Goal: Task Accomplishment & Management: Manage account settings

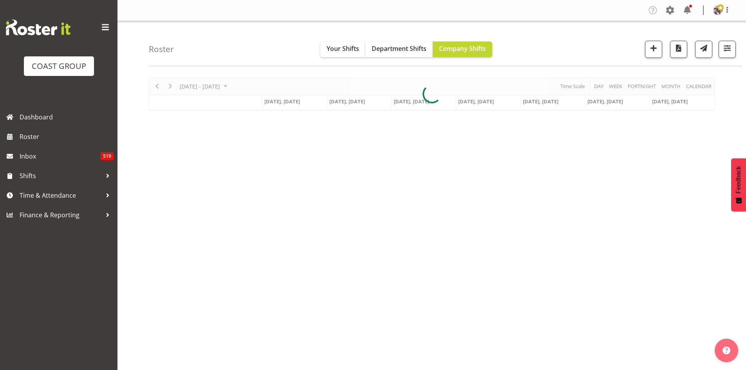
click at [110, 25] on span at bounding box center [105, 27] width 13 height 13
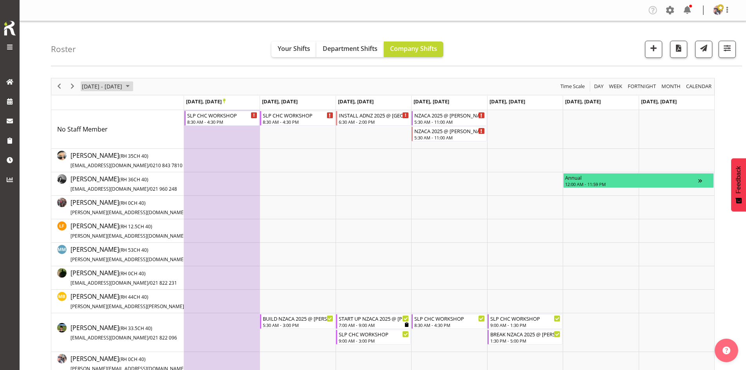
click at [132, 84] on span "October 2025" at bounding box center [127, 86] width 9 height 10
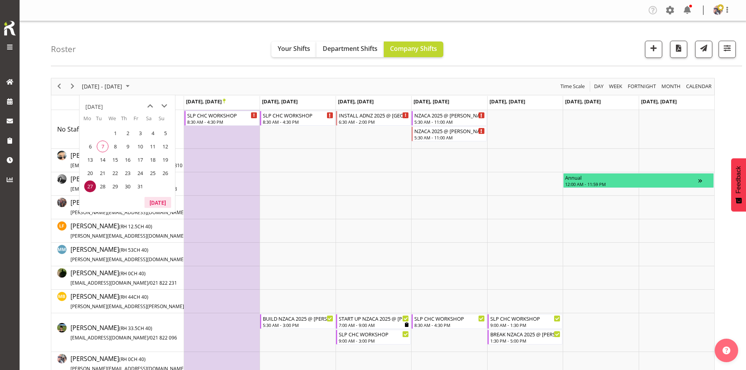
click at [163, 198] on button "Today" at bounding box center [157, 202] width 27 height 11
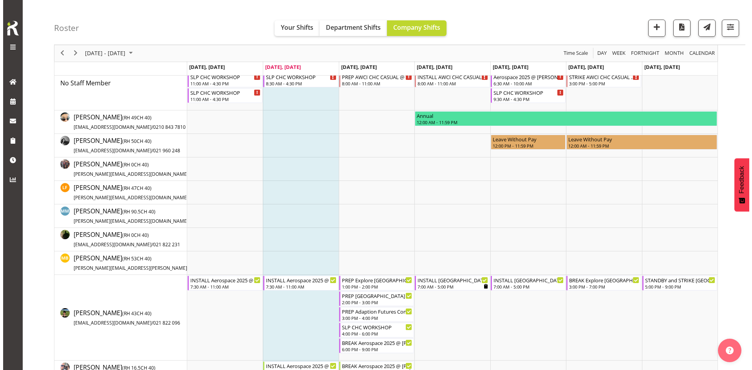
scroll to position [117, 0]
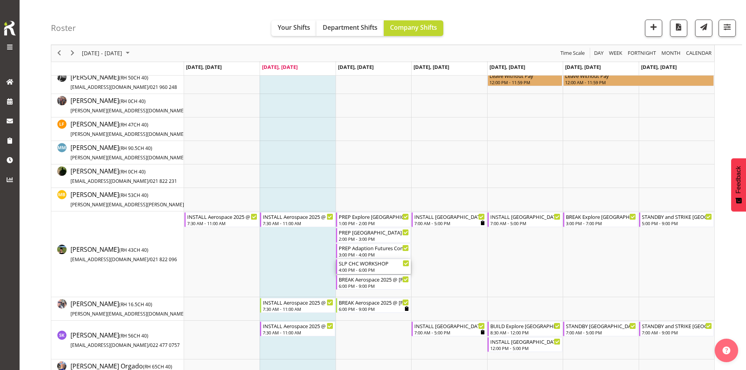
click at [378, 267] on div "SLP CHC WORKSHOP" at bounding box center [374, 263] width 70 height 8
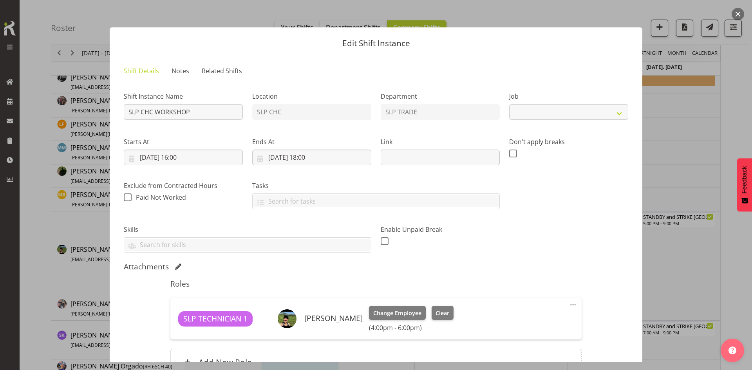
select select "45"
click at [193, 158] on input "08/10/2025, 16:00" at bounding box center [183, 158] width 119 height 16
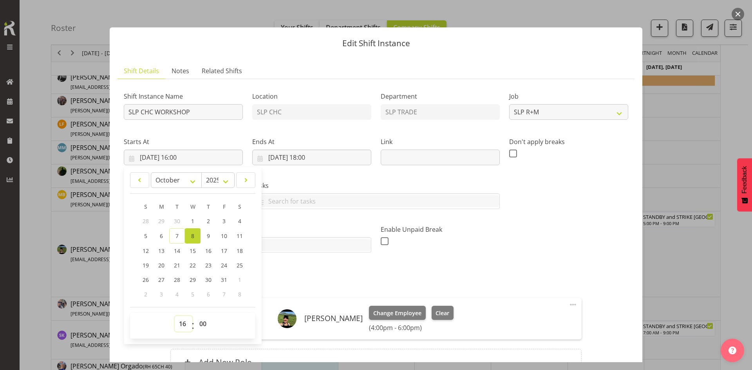
click at [181, 324] on select "00 01 02 03 04 05 06 07 08 09 10 11 12 13 14 15 16 17 18 19 20 21 22 23" at bounding box center [184, 324] width 18 height 16
select select "17"
click at [175, 316] on select "00 01 02 03 04 05 06 07 08 09 10 11 12 13 14 15 16 17 18 19 20 21 22 23" at bounding box center [184, 324] width 18 height 16
type input "08/10/2025, 17:00"
click at [299, 279] on h5 "Roles" at bounding box center [375, 283] width 411 height 9
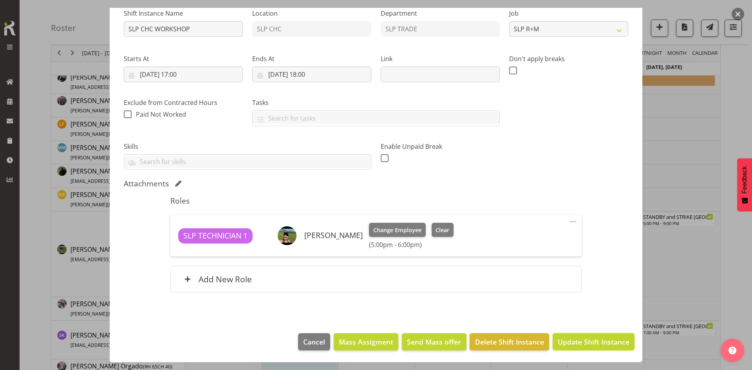
click at [566, 335] on button "Update Shift Instance" at bounding box center [593, 341] width 82 height 17
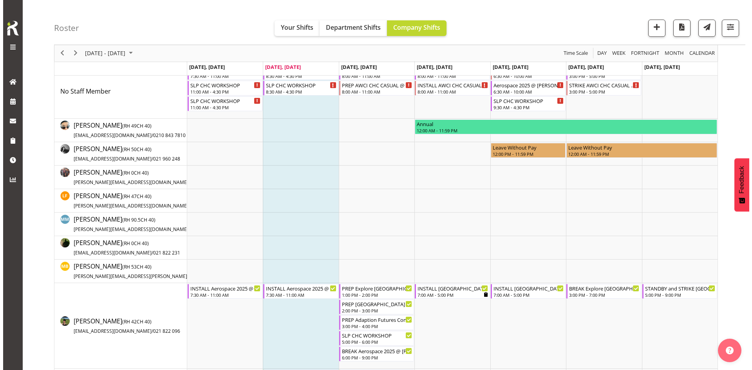
scroll to position [0, 0]
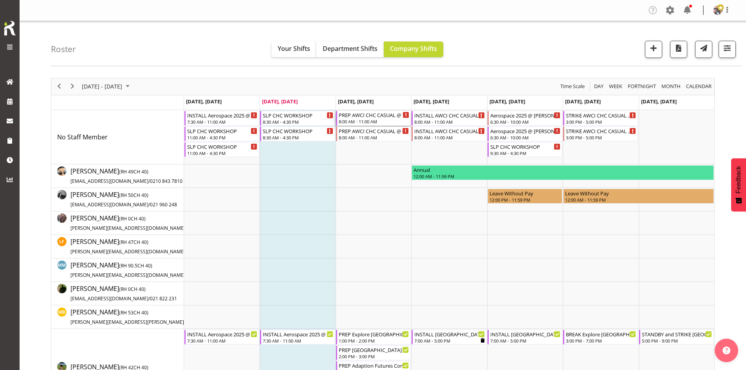
click at [360, 120] on div "8:00 AM - 11:00 AM" at bounding box center [374, 121] width 70 height 6
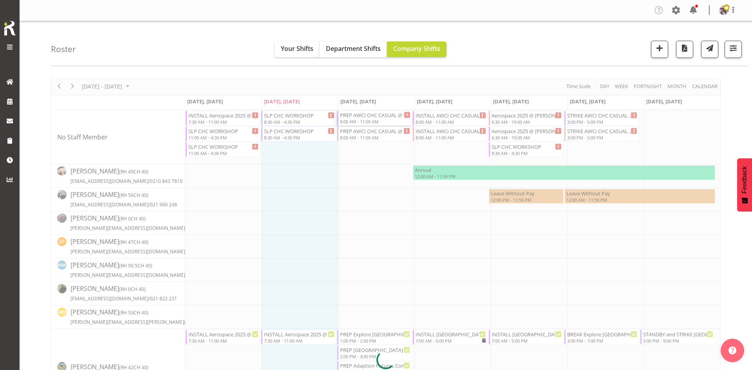
select select
select select "9"
select select "2025"
select select "8"
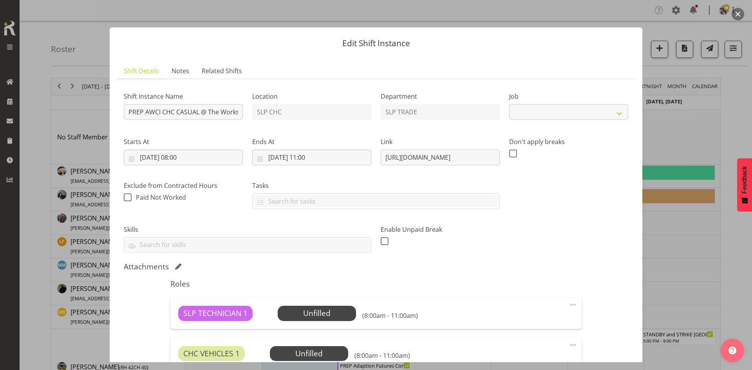
select select "10783"
click at [213, 159] on input "08/10/2025, 08:00" at bounding box center [183, 158] width 119 height 16
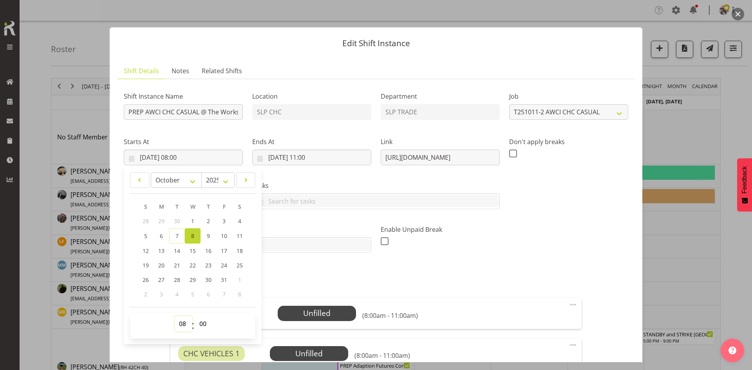
click at [186, 324] on select "00 01 02 03 04 05 06 07 08 09 10 11 12 13 14 15 16 17 18 19 20 21 22 23" at bounding box center [184, 324] width 18 height 16
select select "16"
click at [175, 316] on select "00 01 02 03 04 05 06 07 08 09 10 11 12 13 14 15 16 17 18 19 20 21 22 23" at bounding box center [184, 324] width 18 height 16
type input "08/10/2025, 16:00"
click at [328, 157] on input "08/10/2025, 11:00" at bounding box center [311, 158] width 119 height 16
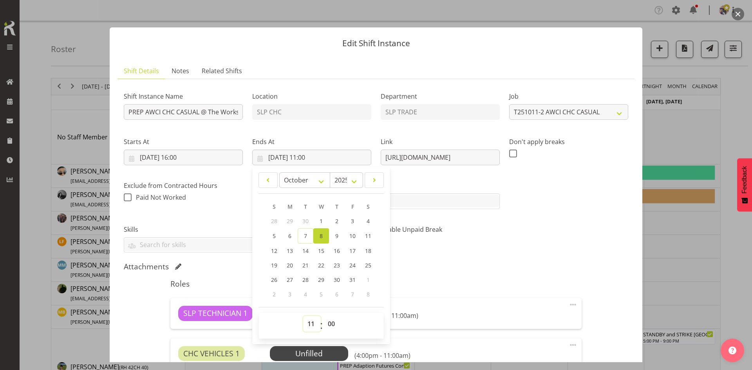
click at [313, 326] on select "00 01 02 03 04 05 06 07 08 09 10 11 12 13 14 15 16 17 18 19 20 21 22 23" at bounding box center [312, 324] width 18 height 16
select select "17"
click at [303, 316] on select "00 01 02 03 04 05 06 07 08 09 10 11 12 13 14 15 16 17 18 19 20 21 22 23" at bounding box center [312, 324] width 18 height 16
type input "08/10/2025, 17:00"
click at [561, 261] on div "Shift Instance Name PREP AWCI CHC CASUAL @ The Workshop Location SLP CHC Depart…" at bounding box center [376, 249] width 504 height 329
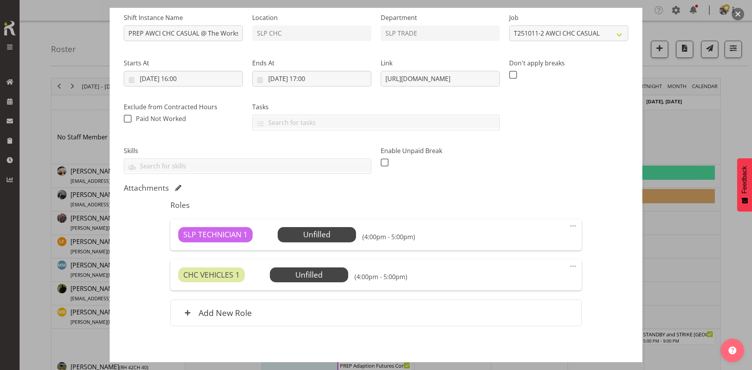
scroll to position [112, 0]
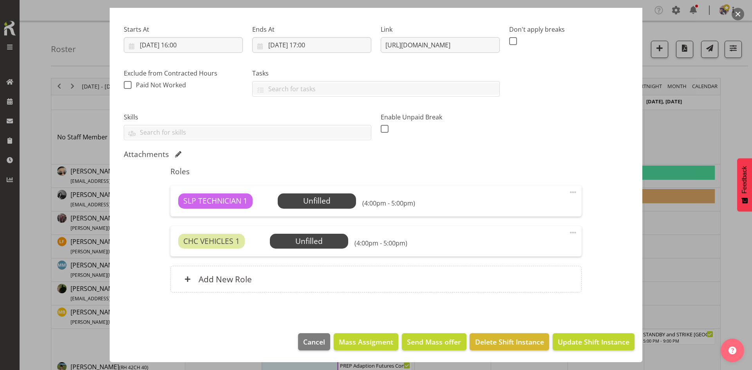
click at [569, 233] on span at bounding box center [572, 232] width 9 height 9
click at [534, 282] on link "Delete" at bounding box center [539, 278] width 75 height 14
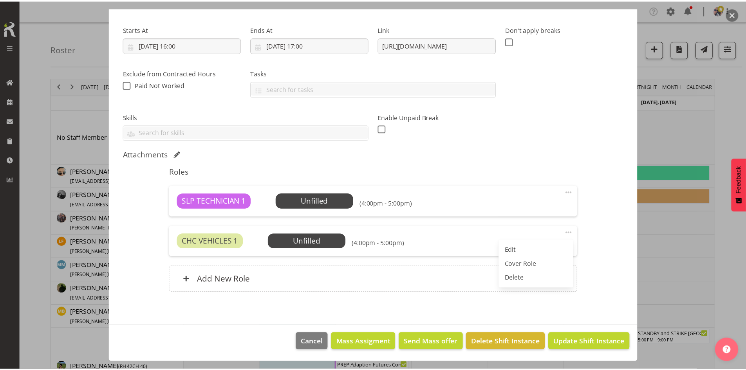
scroll to position [72, 0]
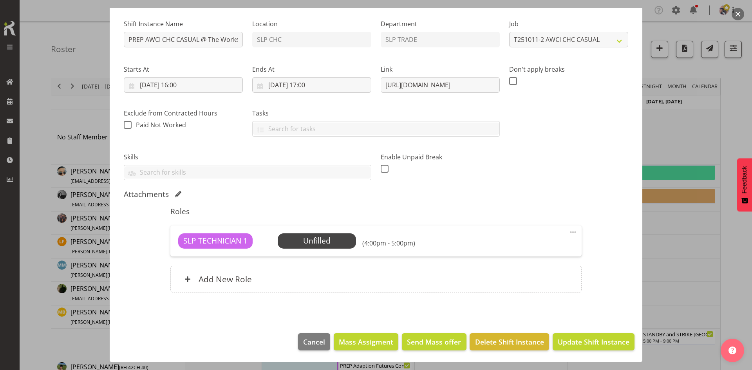
click at [0, 0] on span "Select Employee" at bounding box center [0, 0] width 0 height 0
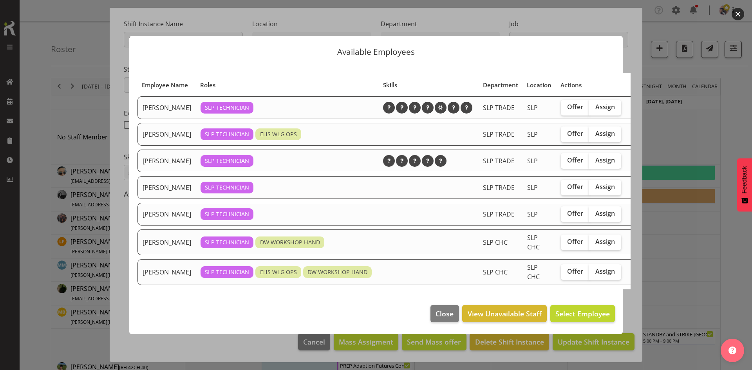
click at [595, 245] on span "Assign" at bounding box center [605, 242] width 20 height 8
click at [593, 244] on input "Assign" at bounding box center [591, 241] width 5 height 5
checkbox input "true"
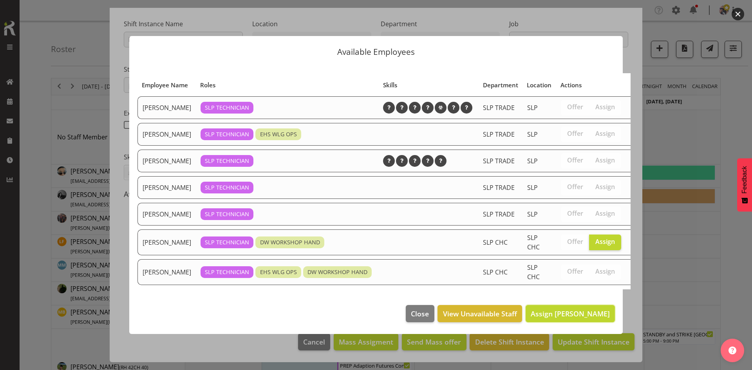
click at [579, 318] on span "Assign Rosey McKimmie" at bounding box center [569, 313] width 79 height 9
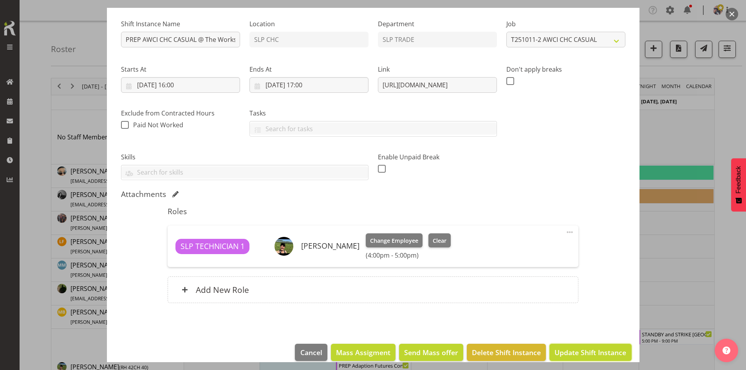
click at [600, 352] on span "Update Shift Instance" at bounding box center [590, 352] width 72 height 10
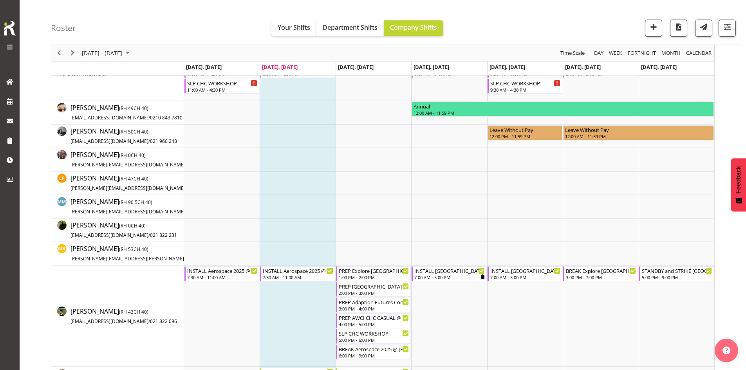
scroll to position [117, 0]
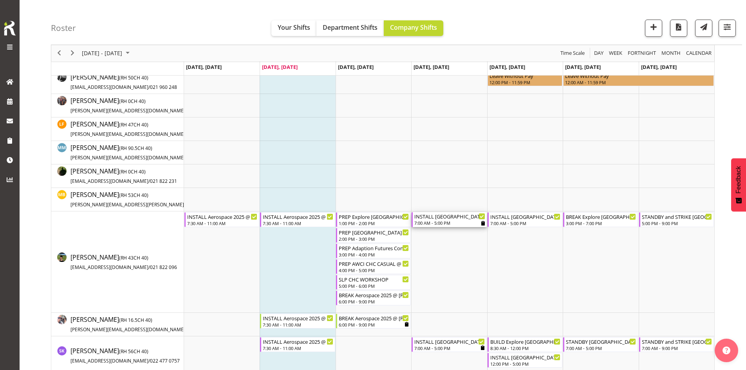
click at [450, 219] on div "INSTALL Christchurch WLE 2025 @ Wolfbrook Arena" at bounding box center [449, 216] width 70 height 8
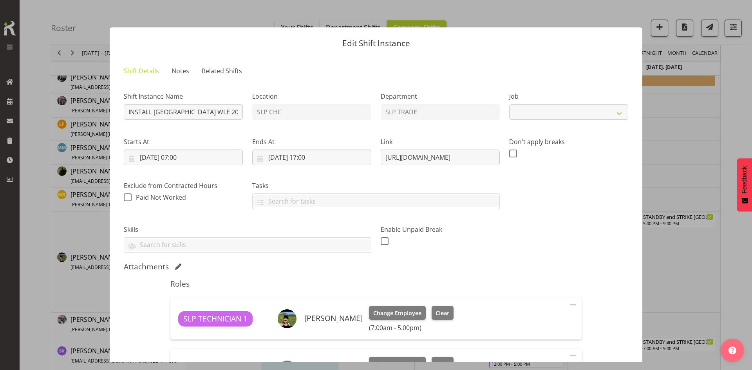
select select "9228"
click at [173, 65] on link "Notes" at bounding box center [180, 71] width 30 height 16
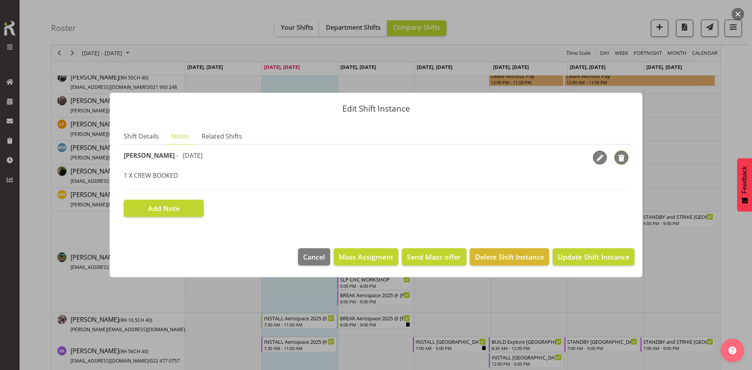
click at [626, 162] on span "button" at bounding box center [621, 158] width 12 height 12
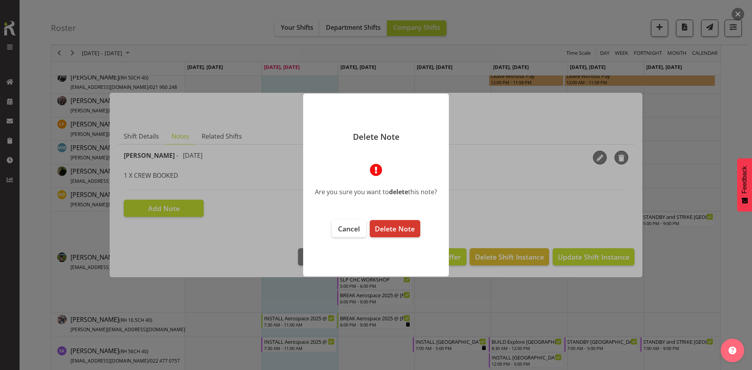
click at [394, 230] on span "Delete Note" at bounding box center [395, 228] width 40 height 9
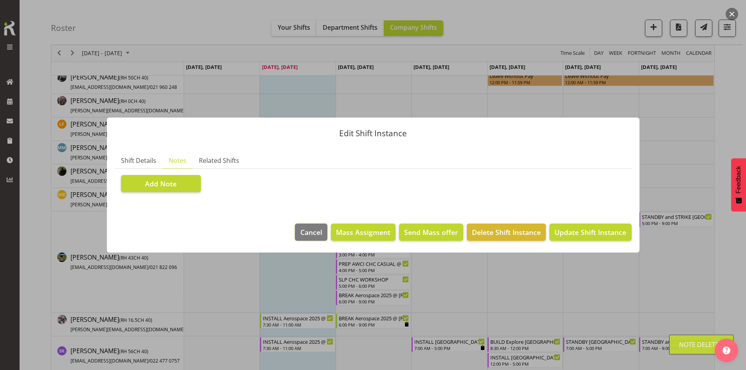
click at [321, 233] on span "Cancel" at bounding box center [311, 232] width 22 height 10
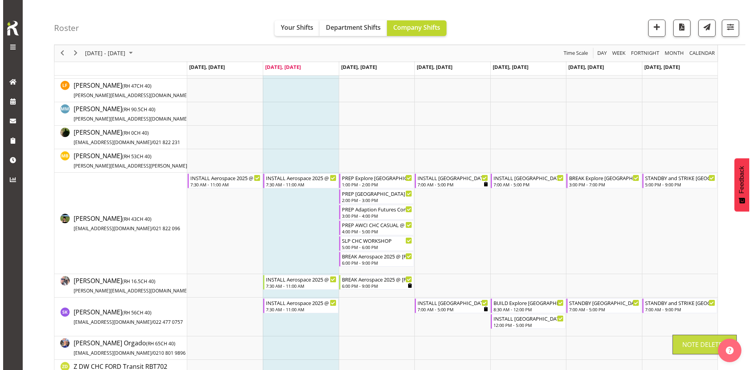
scroll to position [196, 0]
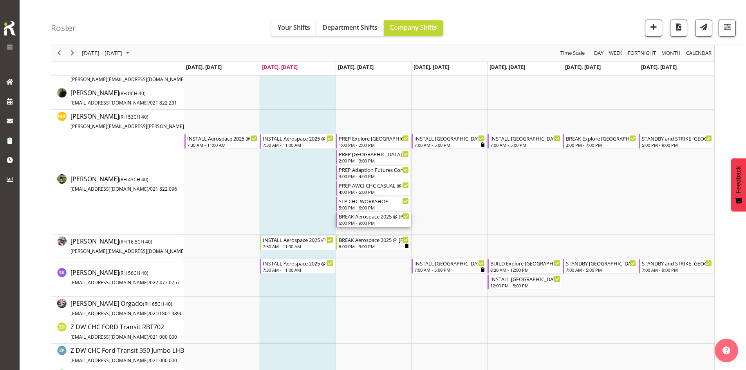
click at [369, 223] on div "6:00 PM - 9:00 PM" at bounding box center [374, 223] width 70 height 6
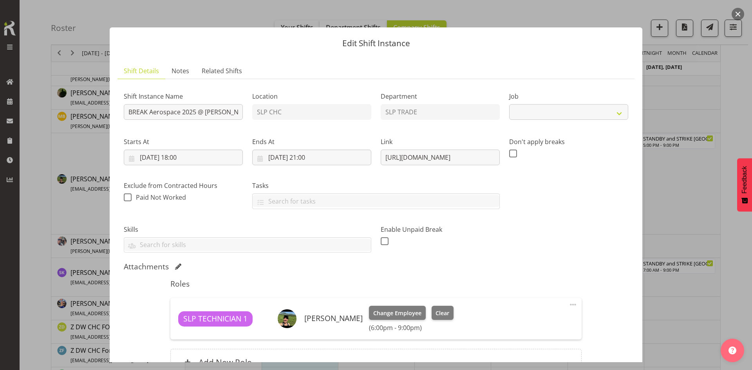
select select "9916"
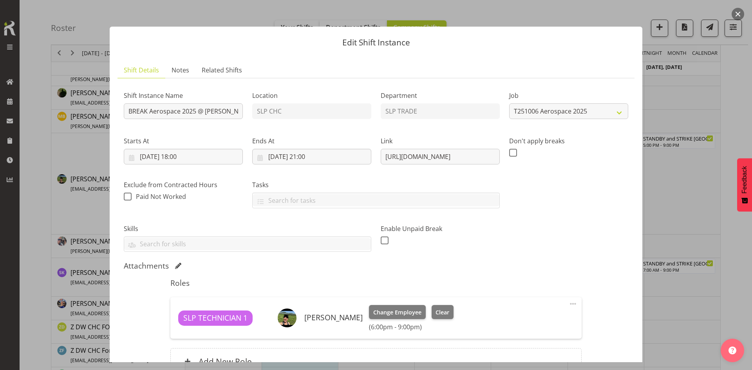
scroll to position [0, 0]
click at [223, 121] on div "Shift Instance Name BREAK Aerospace 2025 @ Te Pae On Site @ 1830" at bounding box center [183, 103] width 128 height 45
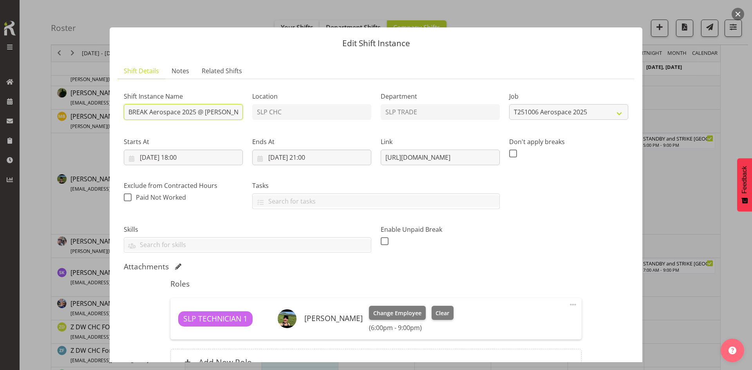
click at [224, 111] on input "BREAK Aerospace 2025 @ Te Pae On Site @ 1830" at bounding box center [183, 112] width 119 height 16
click at [134, 117] on input "BREAK Aerospace 2025 @ Te Pae On Site @ 1830" at bounding box center [183, 112] width 119 height 16
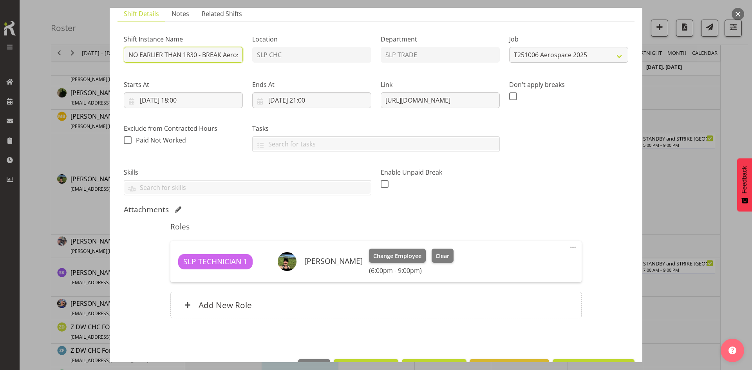
scroll to position [83, 0]
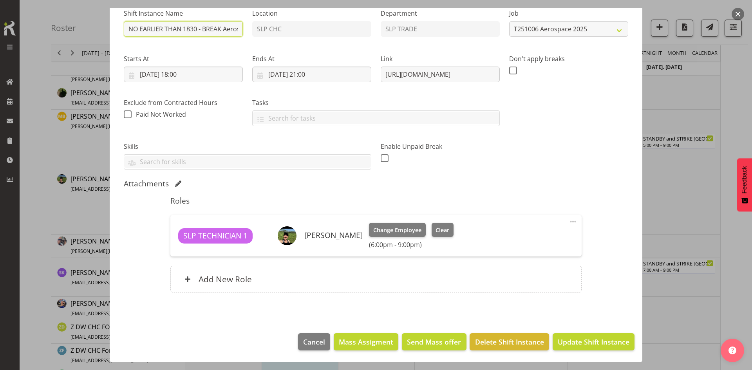
type input "NO EARLIER THAN 1830 - BREAK Aerospace 2025 @ Te Pae On Site @ 1830"
click at [604, 335] on button "Update Shift Instance" at bounding box center [593, 341] width 82 height 17
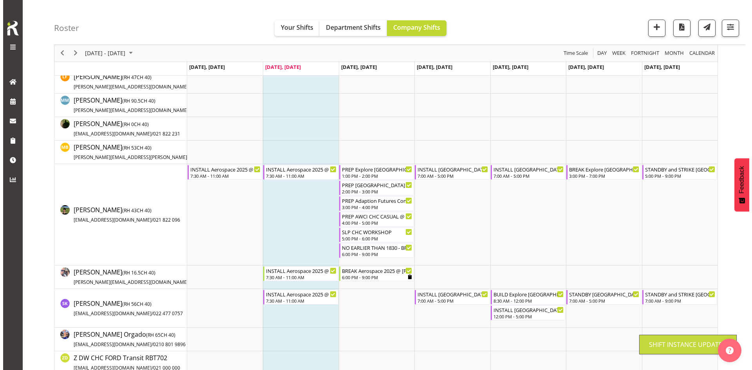
scroll to position [196, 0]
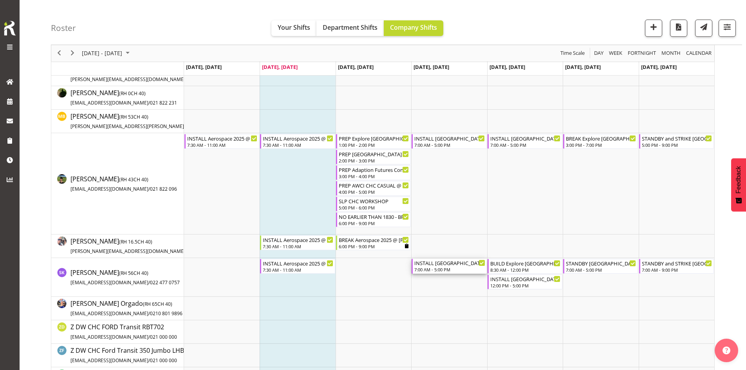
click at [446, 264] on div "INSTALL Christchurch WLE 2025 @ Wolfbrook Arena" at bounding box center [449, 263] width 70 height 8
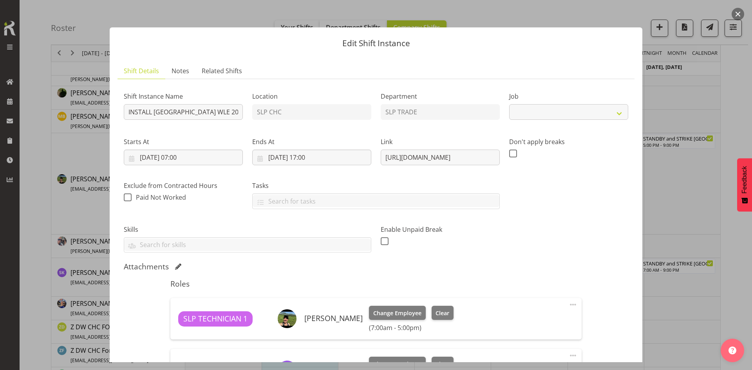
select select "9228"
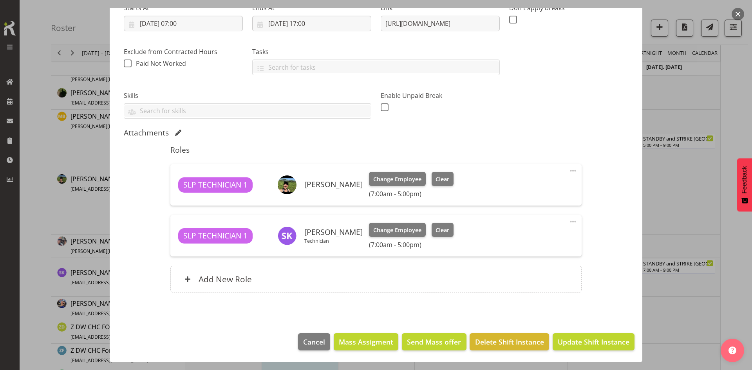
click at [377, 286] on div "Add New Role" at bounding box center [375, 279] width 411 height 27
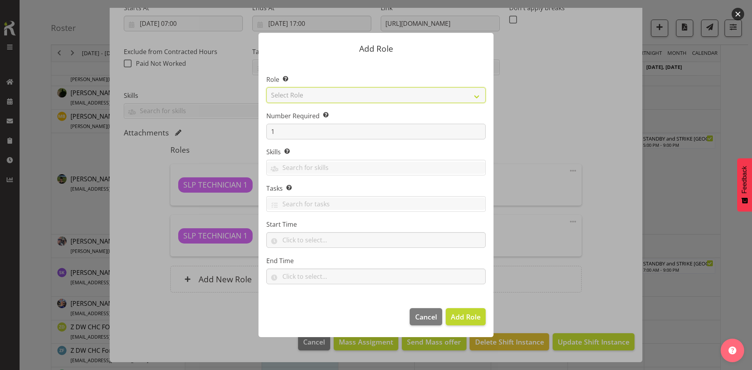
click at [393, 99] on select "Select Role ACCOUNT MANAGER ACCOUNT MANAGER DW ACCOUNTS AKL DIANNA VEHICLES AKL…" at bounding box center [375, 95] width 219 height 16
select select "123"
click at [266, 87] on select "Select Role ACCOUNT MANAGER ACCOUNT MANAGER DW ACCOUNTS AKL DIANNA VEHICLES AKL…" at bounding box center [375, 95] width 219 height 16
click at [451, 316] on span "Add Role" at bounding box center [466, 316] width 30 height 9
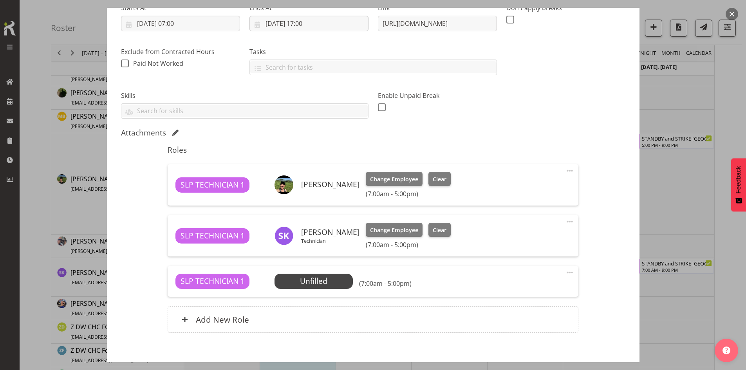
click at [566, 221] on span at bounding box center [569, 221] width 9 height 9
click at [515, 241] on link "Edit" at bounding box center [536, 239] width 75 height 14
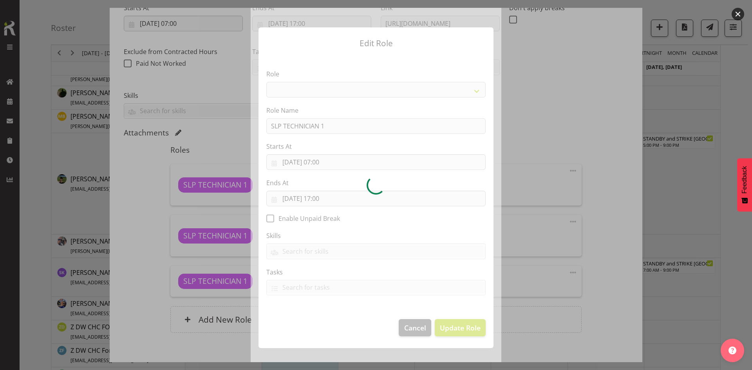
select select "123"
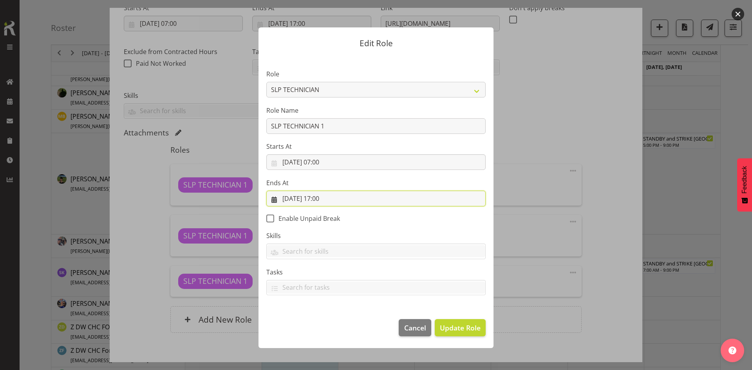
click at [350, 197] on input "09/10/2025, 17:00" at bounding box center [375, 199] width 219 height 16
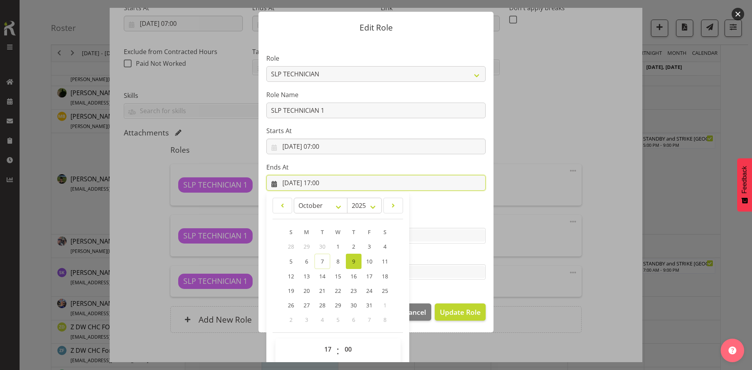
scroll to position [23, 0]
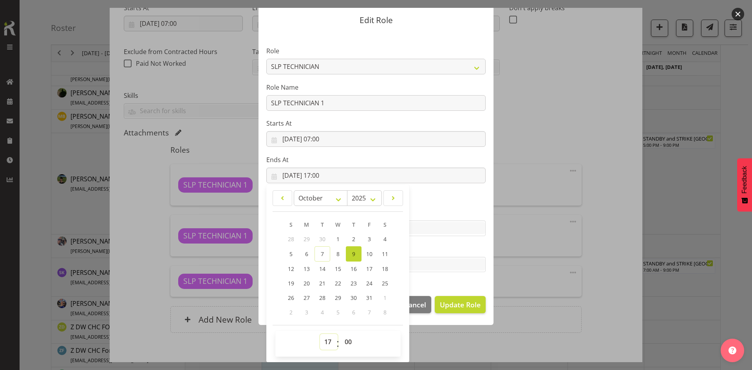
click at [323, 343] on select "00 01 02 03 04 05 06 07 08 09 10 11 12 13 14 15 16 17 18 19 20 21 22 23" at bounding box center [329, 342] width 18 height 16
select select "11"
click at [320, 334] on select "00 01 02 03 04 05 06 07 08 09 10 11 12 13 14 15 16 17 18 19 20 21 22 23" at bounding box center [329, 342] width 18 height 16
type input "09/10/2025, 11:00"
click at [463, 314] on footer "Cancel Update Role" at bounding box center [375, 306] width 235 height 37
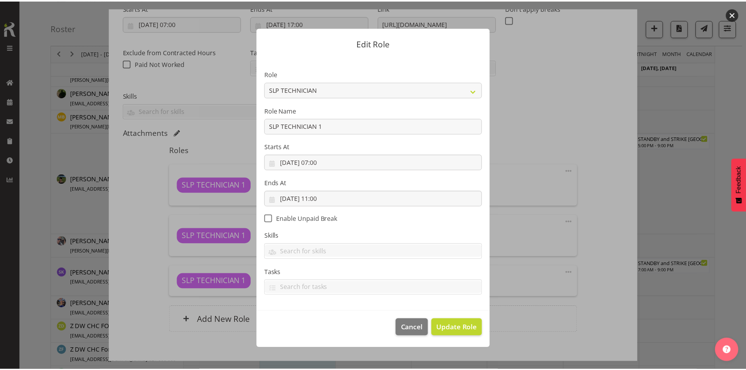
scroll to position [0, 0]
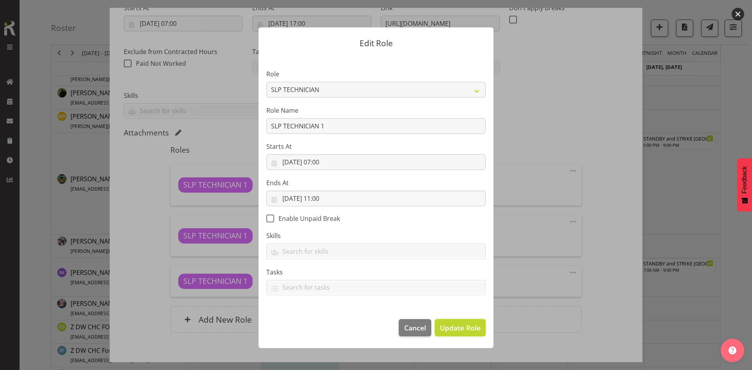
click at [469, 329] on span "Update Role" at bounding box center [460, 328] width 41 height 10
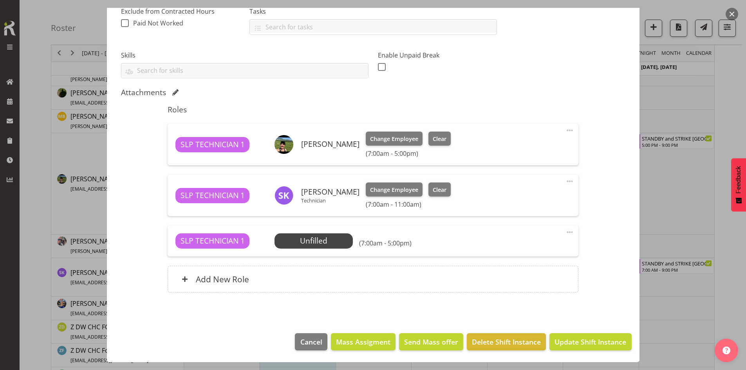
click at [584, 332] on footer "Cancel Mass Assigment Send Mass offer Delete Shift Instance Update Shift Instan…" at bounding box center [373, 343] width 532 height 37
click at [578, 339] on span "Update Shift Instance" at bounding box center [590, 342] width 72 height 10
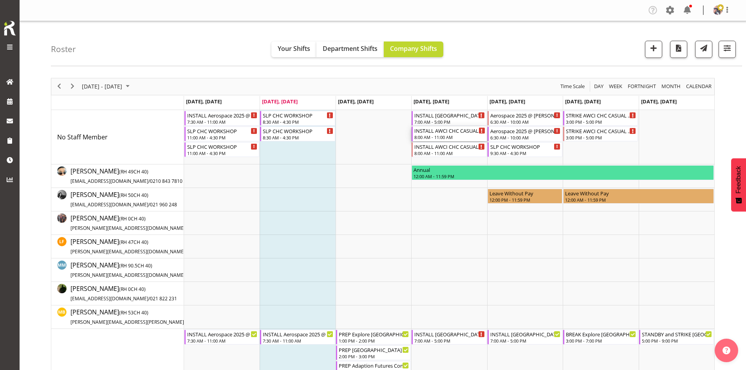
click at [433, 132] on div "INSTALL AWCI CHC CASUAL @ Te Pae On SIte @ 0900" at bounding box center [449, 130] width 70 height 8
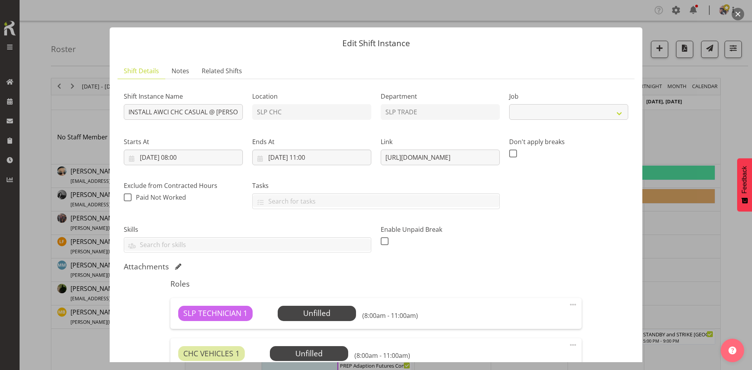
select select "10783"
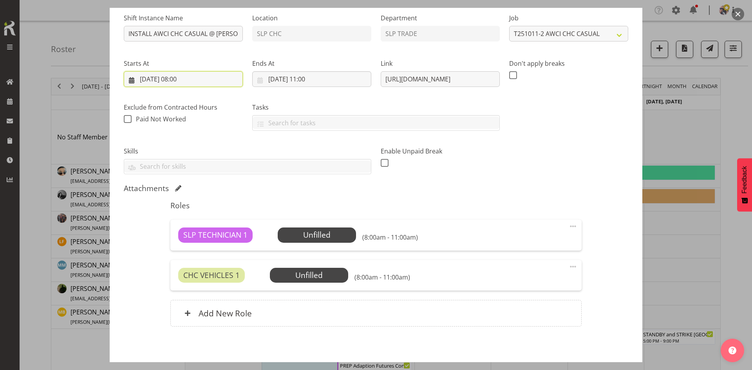
click at [187, 78] on input "09/10/2025, 08:00" at bounding box center [183, 79] width 119 height 16
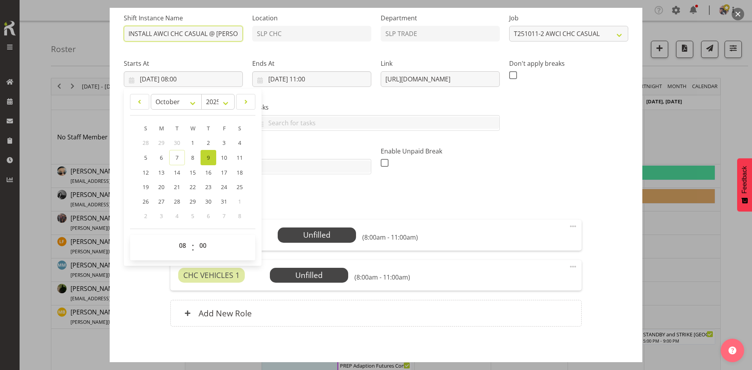
click at [220, 28] on input "INSTALL AWCI CHC CASUAL @ Te Pae On SIte @ 0900" at bounding box center [183, 34] width 119 height 16
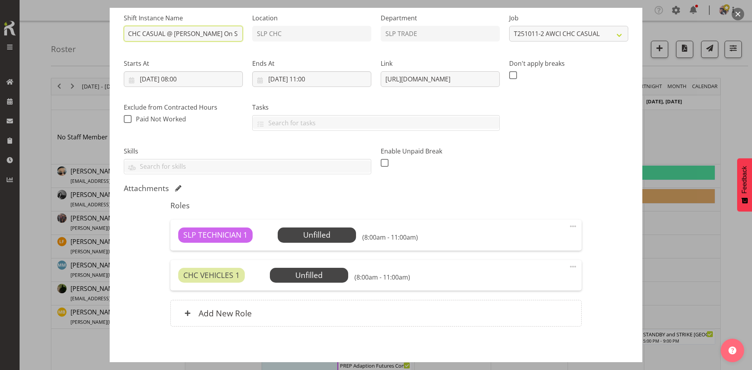
scroll to position [0, 46]
type input "INSTALL AWCI CHC CASUAL @ Te Pae On SIte @ 1130"
click at [205, 84] on input "09/10/2025, 08:00" at bounding box center [183, 79] width 119 height 16
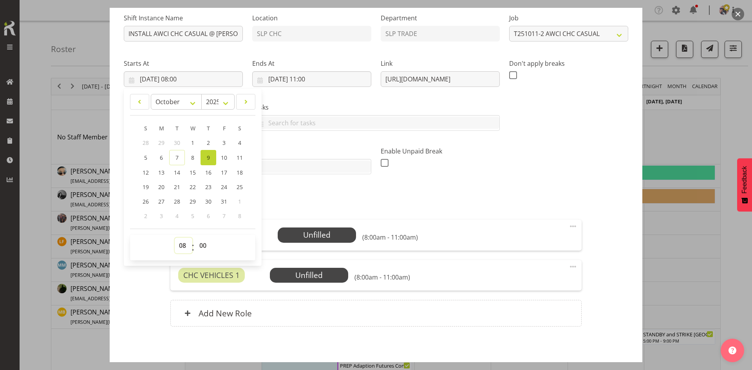
click at [183, 246] on select "00 01 02 03 04 05 06 07 08 09 10 11 12 13 14 15 16 17 18 19 20 21 22 23" at bounding box center [184, 246] width 18 height 16
select select "11"
click at [175, 238] on select "00 01 02 03 04 05 06 07 08 09 10 11 12 13 14 15 16 17 18 19 20 21 22 23" at bounding box center [184, 246] width 18 height 16
type input "09/10/2025, 11:00"
click at [326, 83] on input "09/10/2025, 11:00" at bounding box center [311, 79] width 119 height 16
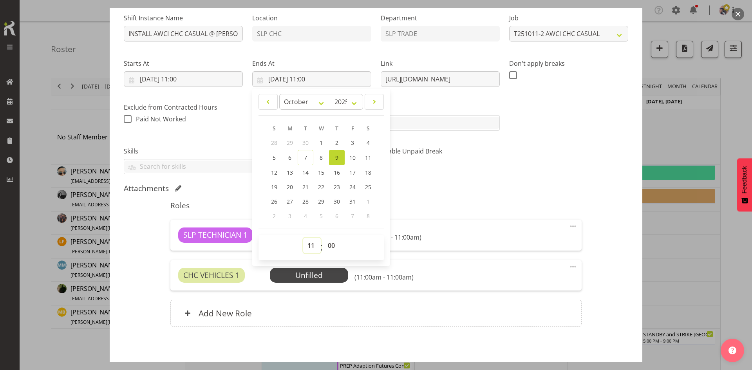
click at [313, 245] on select "00 01 02 03 04 05 06 07 08 09 10 11 12 13 14 15 16 17 18 19 20 21 22 23" at bounding box center [312, 246] width 18 height 16
select select "12"
click at [303, 238] on select "00 01 02 03 04 05 06 07 08 09 10 11 12 13 14 15 16 17 18 19 20 21 22 23" at bounding box center [312, 246] width 18 height 16
type input "09/10/2025, 12:00"
click at [485, 166] on div "Enable Unpaid Break" at bounding box center [439, 157] width 119 height 23
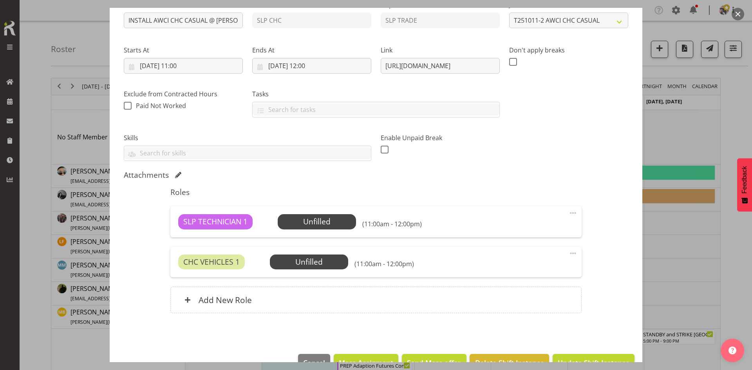
scroll to position [112, 0]
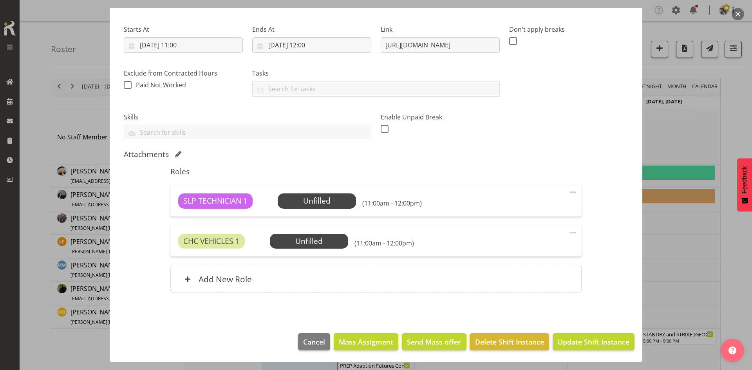
click at [568, 232] on span at bounding box center [572, 232] width 9 height 9
click at [527, 281] on link "Delete" at bounding box center [539, 278] width 75 height 14
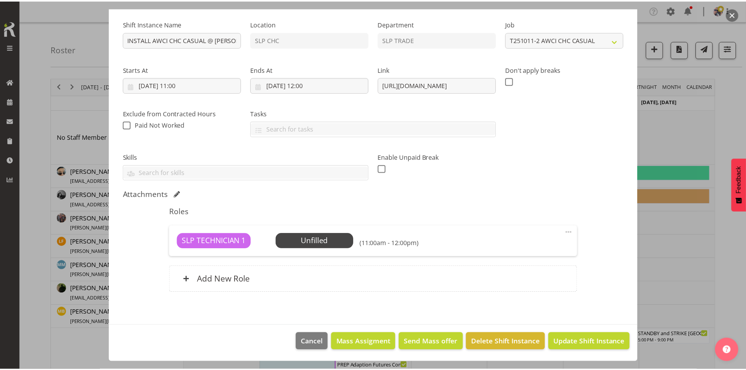
scroll to position [72, 0]
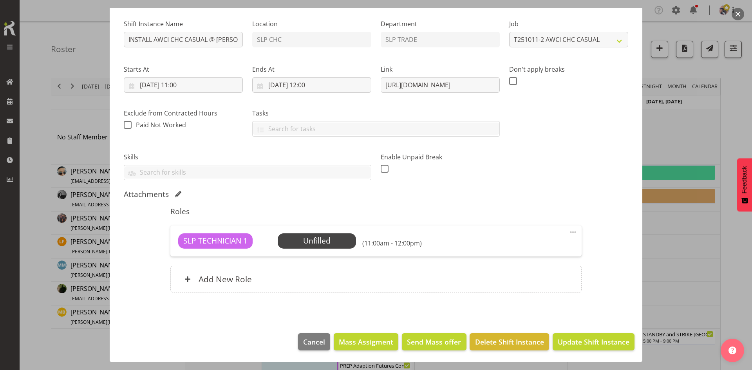
click at [0, 0] on span "Select Employee" at bounding box center [0, 0] width 0 height 0
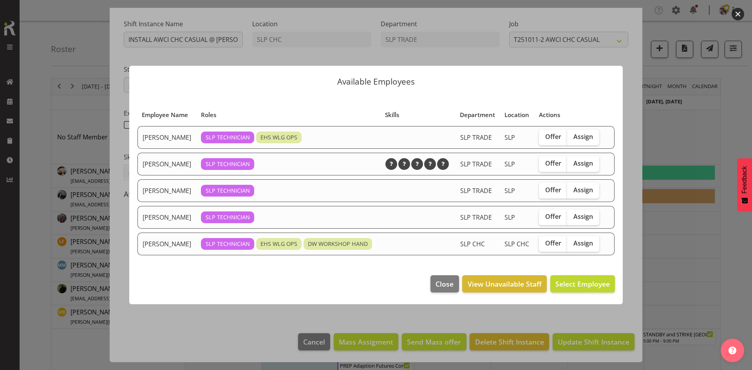
click at [586, 241] on span "Assign" at bounding box center [583, 243] width 20 height 8
click at [572, 241] on input "Assign" at bounding box center [569, 243] width 5 height 5
checkbox input "true"
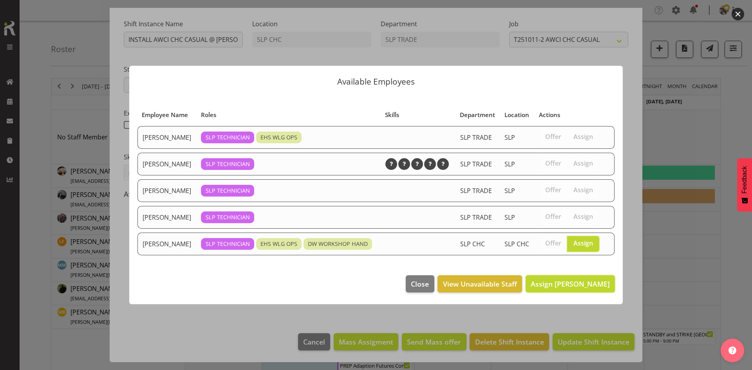
click at [573, 279] on span "Assign Stuart Korunic" at bounding box center [569, 283] width 79 height 9
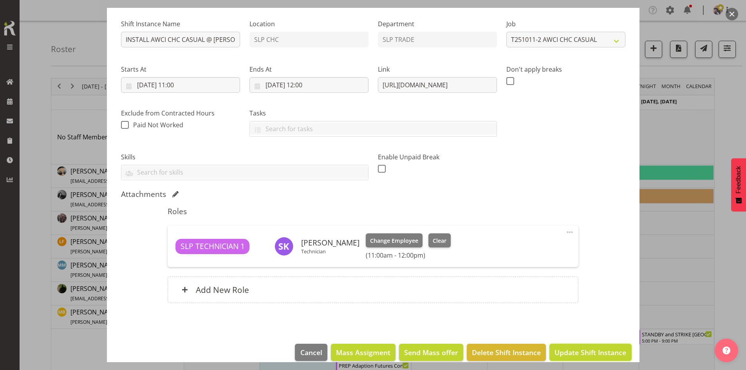
click at [570, 353] on span "Update Shift Instance" at bounding box center [590, 352] width 72 height 10
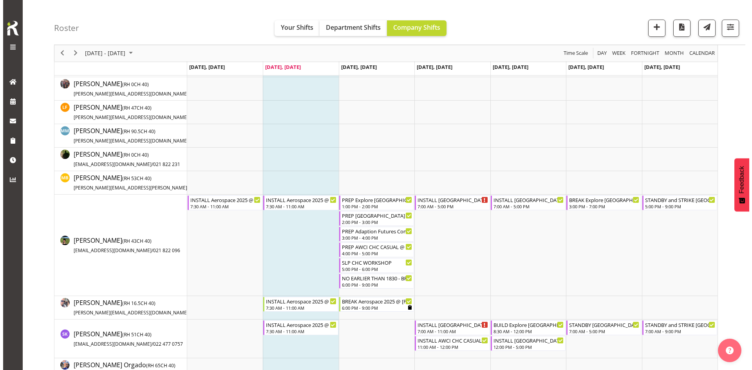
scroll to position [157, 0]
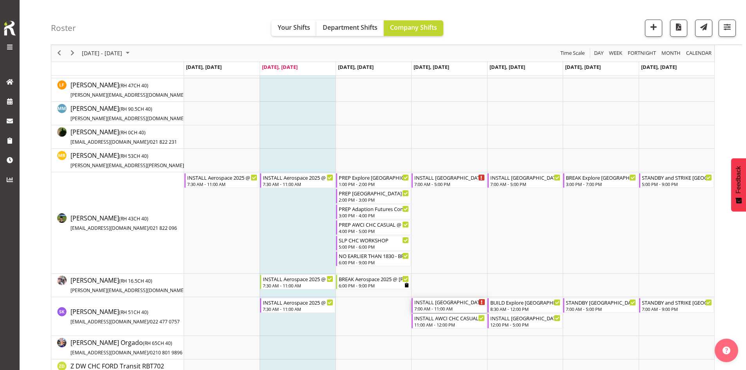
click at [454, 305] on div "INSTALL Christchurch WLE 2025 @ Wolfbrook Arena" at bounding box center [449, 302] width 70 height 8
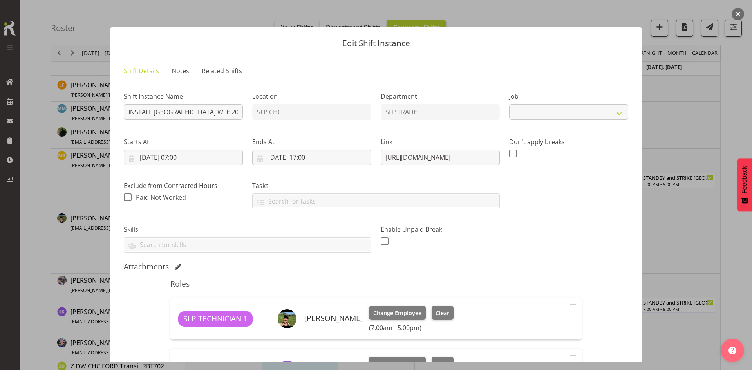
select select "9228"
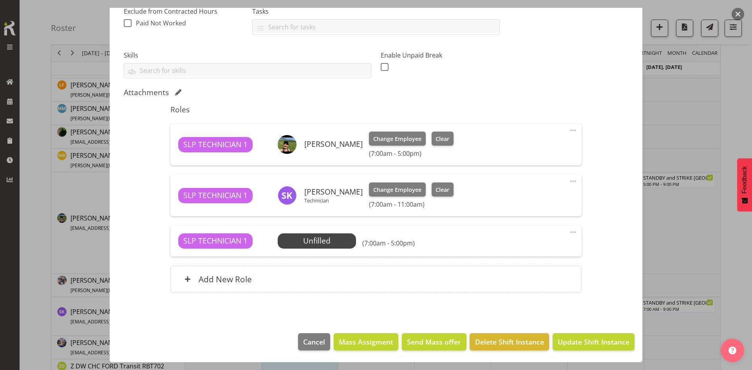
click at [0, 0] on span "Select Employee" at bounding box center [0, 0] width 0 height 0
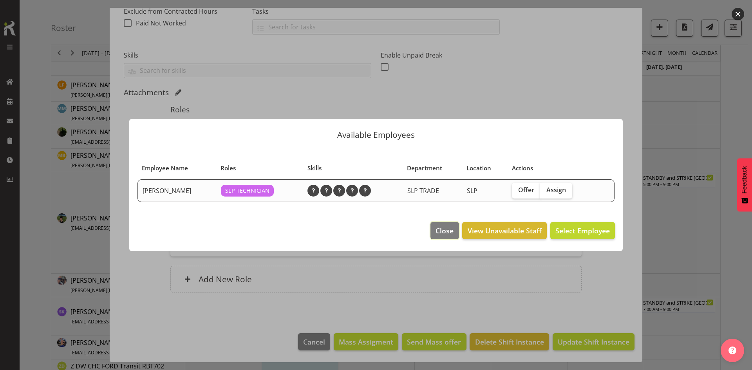
click at [442, 227] on span "Close" at bounding box center [444, 230] width 18 height 10
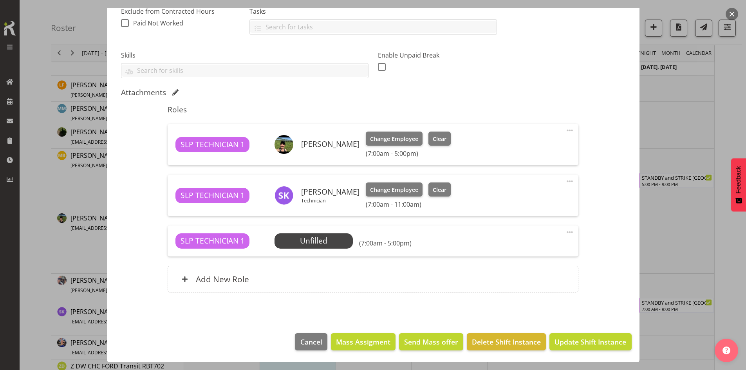
click at [567, 231] on span at bounding box center [569, 231] width 9 height 9
click at [527, 243] on link "Edit" at bounding box center [536, 249] width 75 height 14
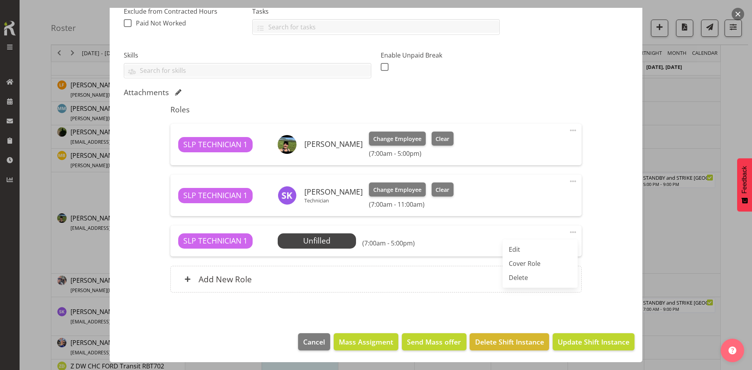
select select "9"
select select "2025"
select select "7"
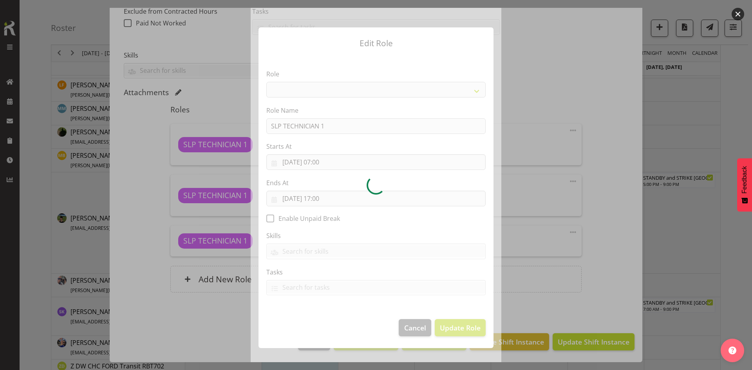
select select "123"
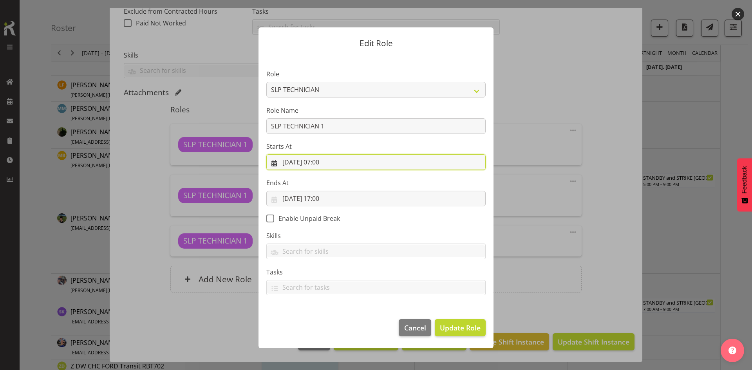
click at [336, 160] on input "09/10/2025, 07:00" at bounding box center [375, 162] width 219 height 16
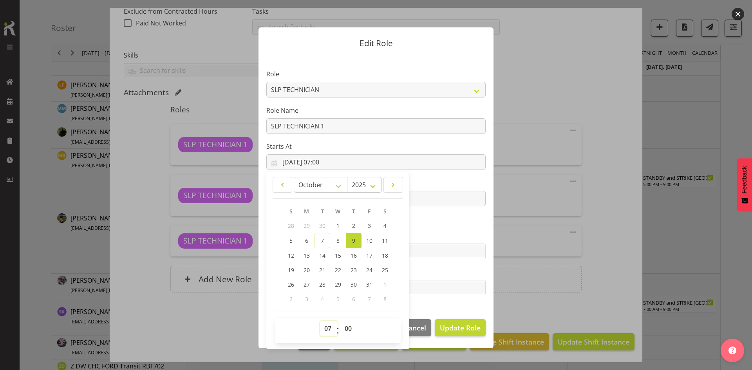
click at [327, 329] on select "00 01 02 03 04 05 06 07 08 09 10 11 12 13 14 15 16 17 18 19 20 21 22 23" at bounding box center [329, 329] width 18 height 16
select select "12"
click at [320, 321] on select "00 01 02 03 04 05 06 07 08 09 10 11 12 13 14 15 16 17 18 19 20 21 22 23" at bounding box center [329, 329] width 18 height 16
type input "09/10/2025, 12:00"
click at [413, 239] on label "Skills" at bounding box center [375, 235] width 219 height 9
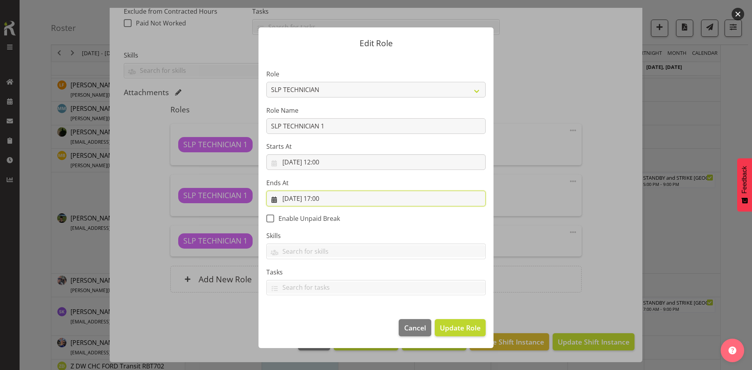
click at [339, 191] on input "09/10/2025, 17:00" at bounding box center [375, 199] width 219 height 16
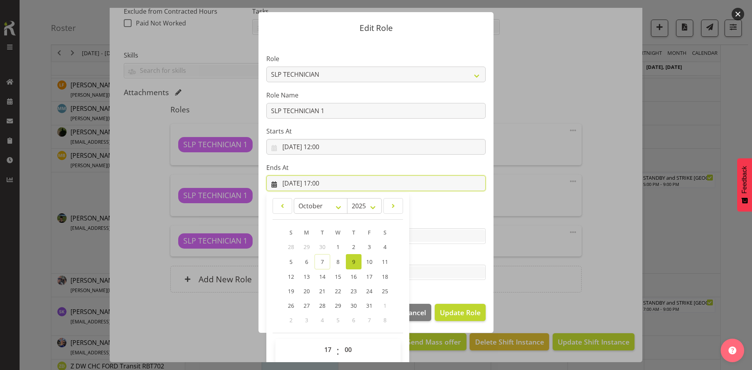
scroll to position [23, 0]
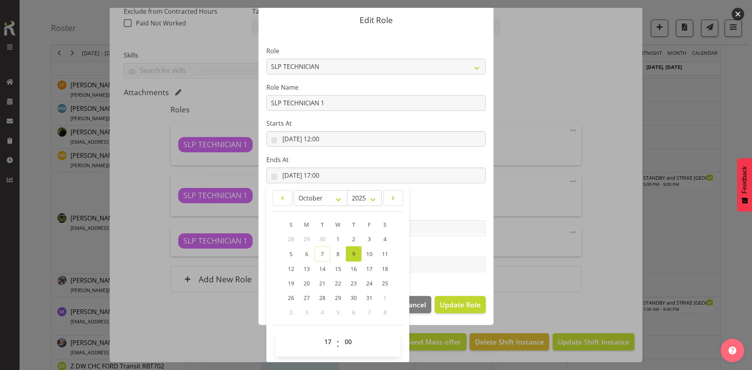
click at [424, 254] on div "Tasks Do toolbox talk Give mark a cuddle See client before you leave Unload tru…" at bounding box center [375, 258] width 219 height 28
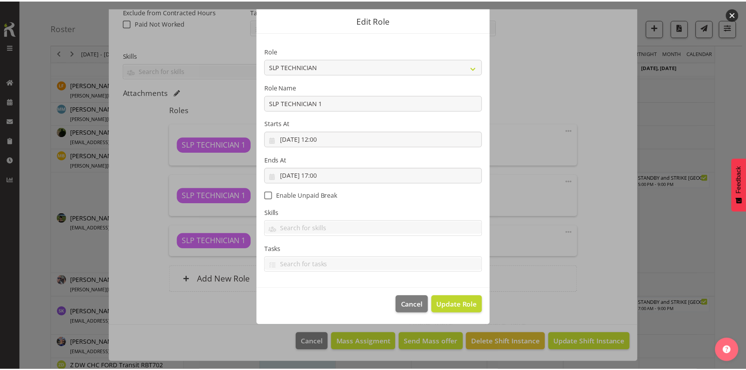
scroll to position [0, 0]
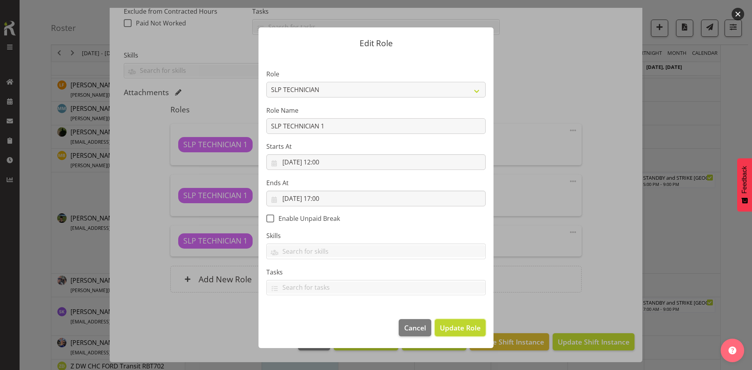
click at [460, 332] on span "Update Role" at bounding box center [460, 328] width 41 height 10
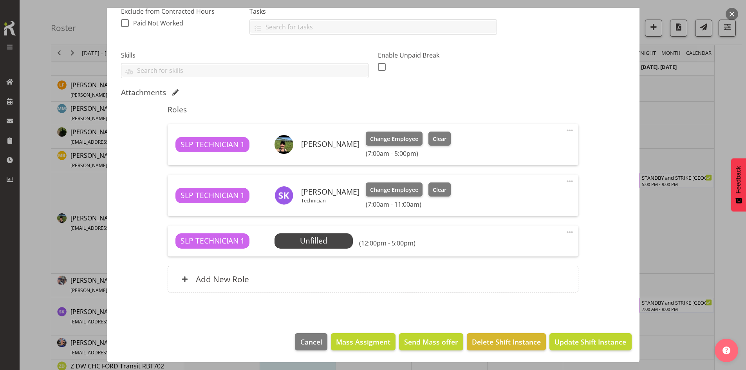
click at [0, 0] on span "Select Employee" at bounding box center [0, 0] width 0 height 0
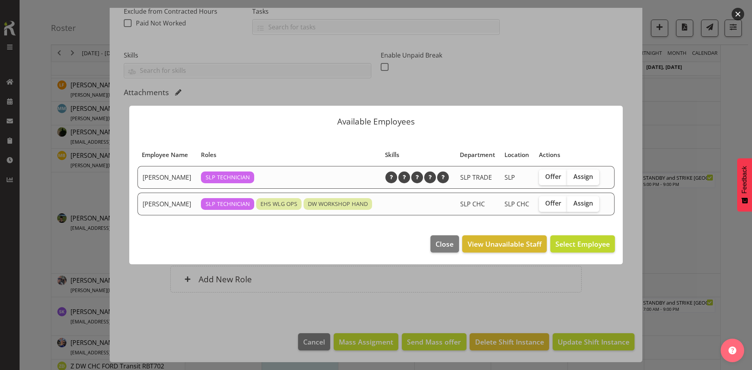
click at [584, 204] on span "Assign" at bounding box center [583, 203] width 20 height 8
click at [572, 204] on input "Assign" at bounding box center [569, 203] width 5 height 5
checkbox input "true"
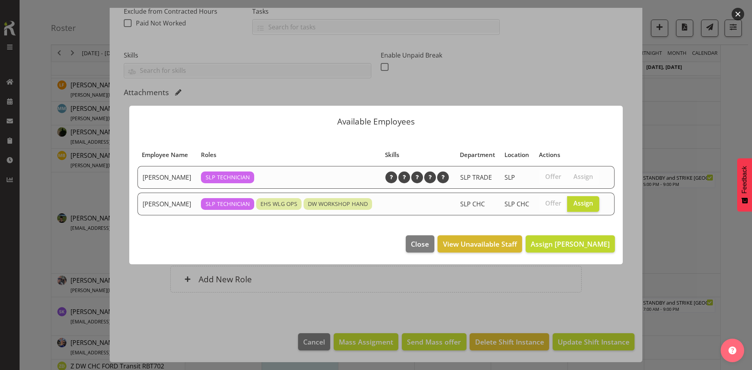
click at [568, 234] on footer "Close View Unavailable Staff Assign Stuart Korunic" at bounding box center [375, 245] width 493 height 37
click at [568, 244] on span "Assign Stuart Korunic" at bounding box center [569, 243] width 79 height 9
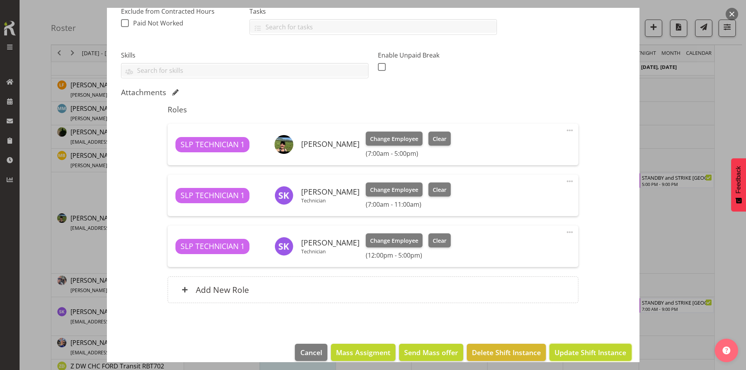
click at [568, 351] on span "Update Shift Instance" at bounding box center [590, 352] width 72 height 10
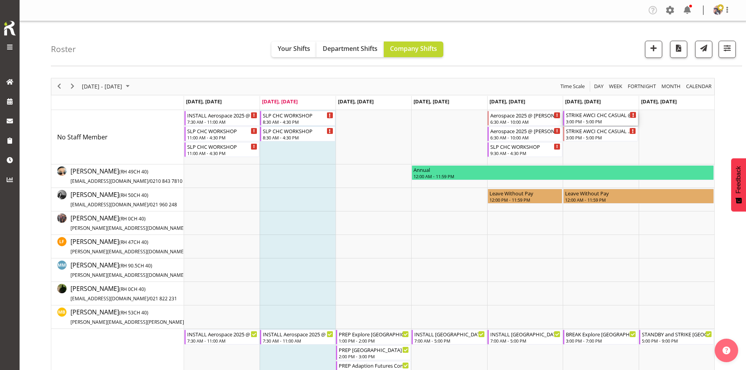
click at [594, 119] on div "STRIKE AWCI CHC CASUAL @ Te Pae On SIte @ 1530 3:00 PM - 5:00 PM" at bounding box center [601, 118] width 70 height 15
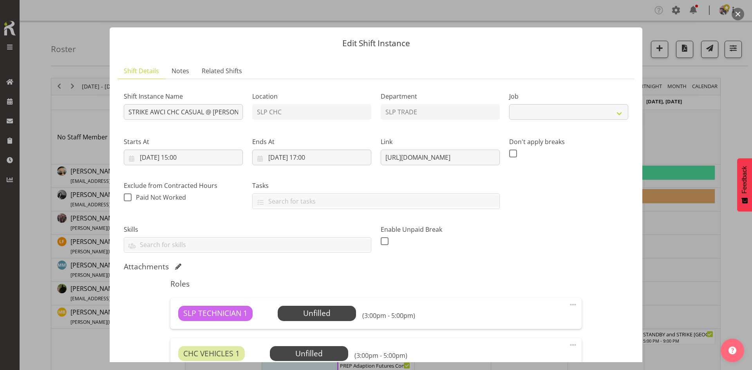
select select "10783"
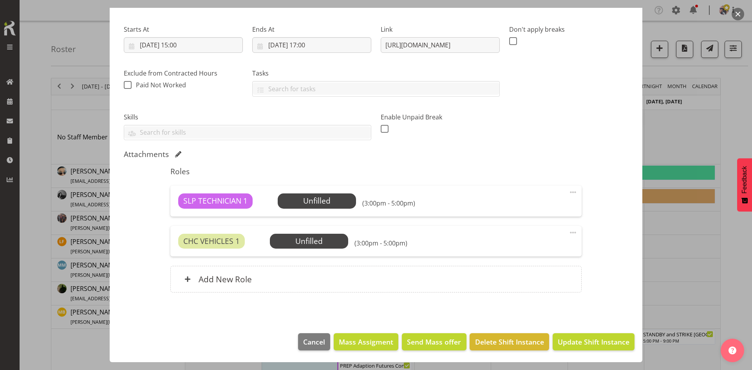
click at [568, 232] on span at bounding box center [572, 232] width 9 height 9
click at [544, 275] on link "Delete" at bounding box center [539, 278] width 75 height 14
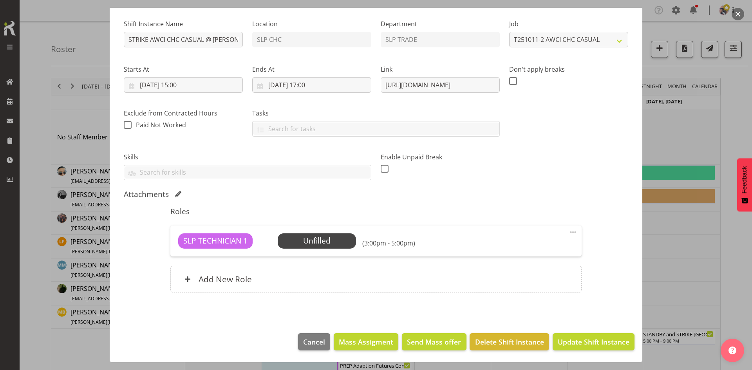
click at [568, 231] on span at bounding box center [572, 231] width 9 height 9
click at [537, 277] on link "Delete" at bounding box center [539, 277] width 75 height 14
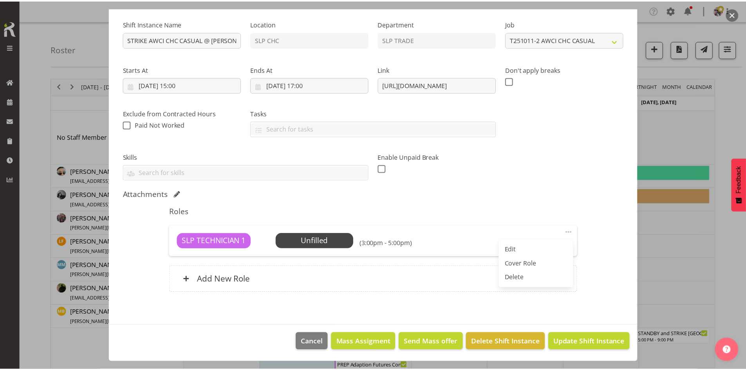
scroll to position [32, 0]
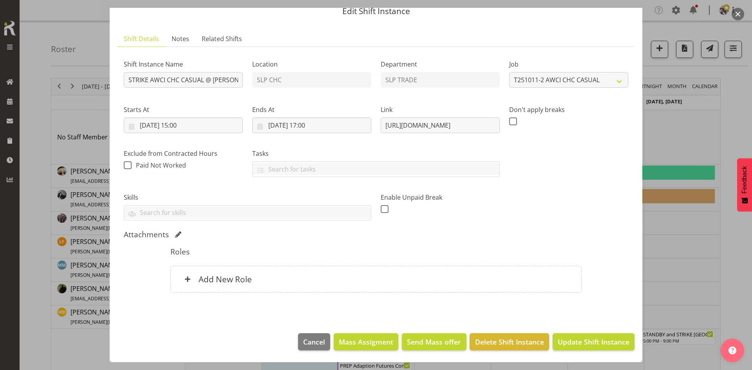
click at [322, 275] on div "Add New Role" at bounding box center [375, 279] width 411 height 27
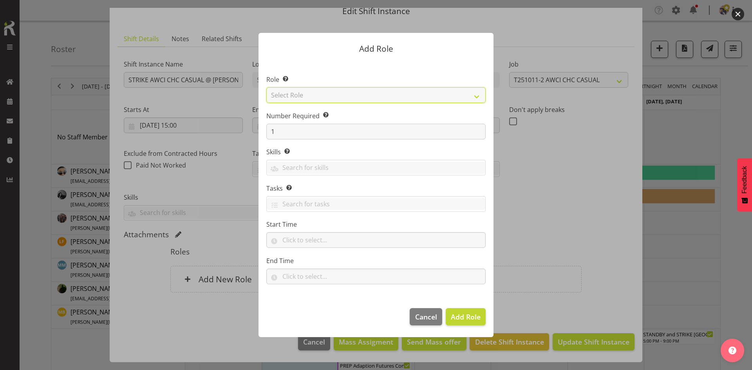
click at [461, 98] on select "Select Role ACCOUNT MANAGER ACCOUNT MANAGER DW ACCOUNTS AKL DIANNA VEHICLES AKL…" at bounding box center [375, 95] width 219 height 16
click at [266, 87] on select "Select Role ACCOUNT MANAGER ACCOUNT MANAGER DW ACCOUNTS AKL DIANNA VEHICLES AKL…" at bounding box center [375, 95] width 219 height 16
click at [448, 89] on select "ACCOUNT MANAGER ACCOUNT MANAGER DW ACCOUNTS AKL DIANNA VEHICLES AKL RYMER VEHIC…" at bounding box center [375, 95] width 219 height 16
select select "125"
click at [266, 87] on select "ACCOUNT MANAGER ACCOUNT MANAGER DW ACCOUNTS AKL DIANNA VEHICLES AKL RYMER VEHIC…" at bounding box center [375, 95] width 219 height 16
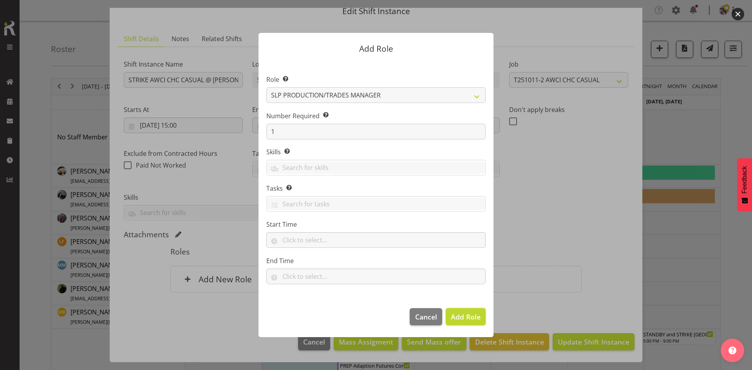
click at [473, 324] on button "Add Role" at bounding box center [465, 316] width 40 height 17
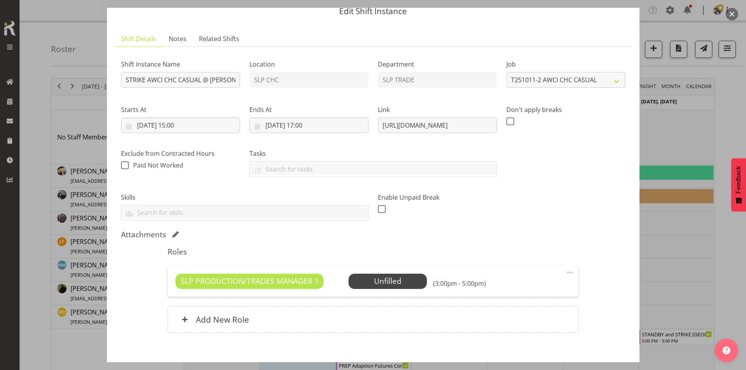
click at [0, 0] on span "Select Employee" at bounding box center [0, 0] width 0 height 0
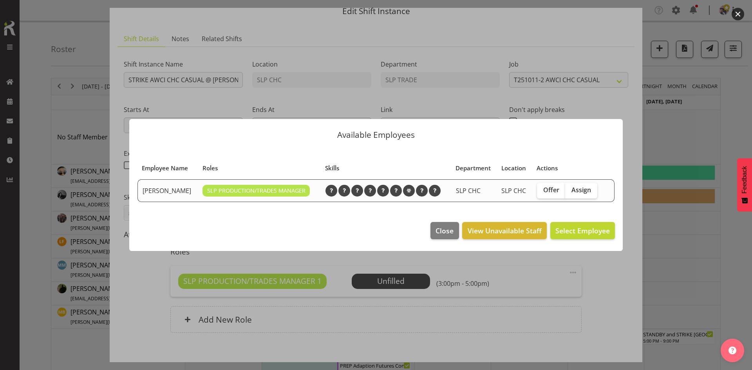
click at [579, 193] on span "Assign" at bounding box center [581, 190] width 20 height 8
click at [570, 193] on input "Assign" at bounding box center [567, 189] width 5 height 5
checkbox input "true"
click at [567, 236] on button "Assign Shaun Dalgetty" at bounding box center [569, 230] width 89 height 17
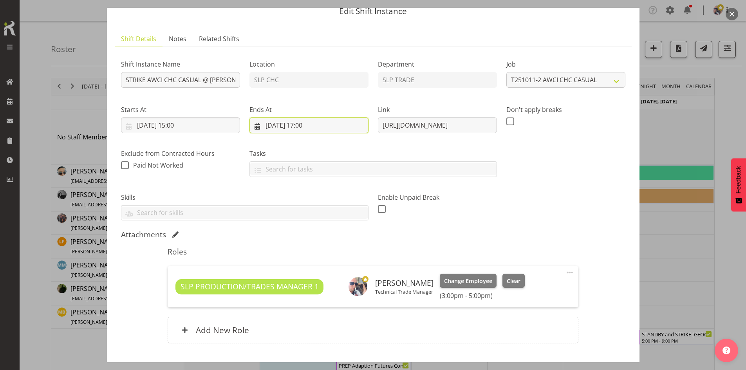
click at [280, 119] on input "11/10/2025, 17:00" at bounding box center [308, 125] width 119 height 16
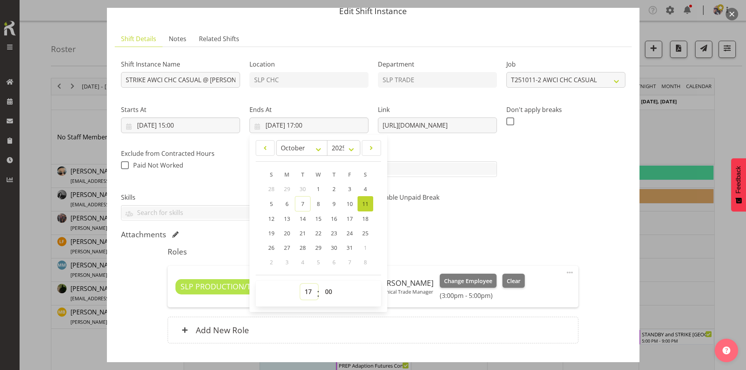
click at [308, 287] on select "00 01 02 03 04 05 06 07 08 09 10 11 12 13 14 15 16 17 18 19 20 21 22 23" at bounding box center [309, 292] width 18 height 16
select select "19"
click at [300, 284] on select "00 01 02 03 04 05 06 07 08 09 10 11 12 13 14 15 16 17 18 19 20 21 22 23" at bounding box center [309, 292] width 18 height 16
type input "11/10/2025, 19:00"
click at [506, 223] on div "Shift Instance Name STRIKE AWCI CHC CASUAL @ Te Pae On SIte @ 1530 Location SLP…" at bounding box center [373, 137] width 514 height 177
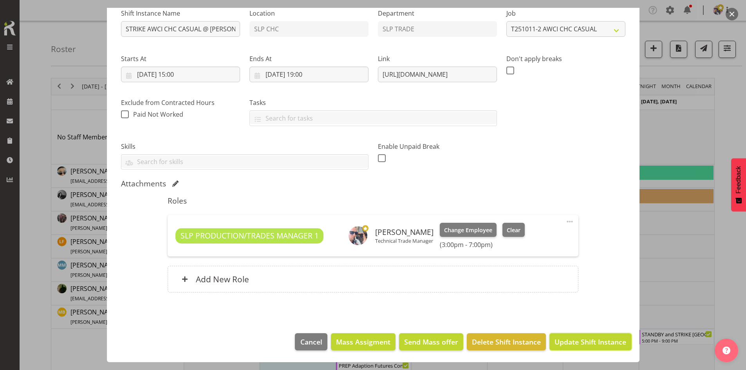
click at [577, 347] on span "Update Shift Instance" at bounding box center [590, 342] width 72 height 10
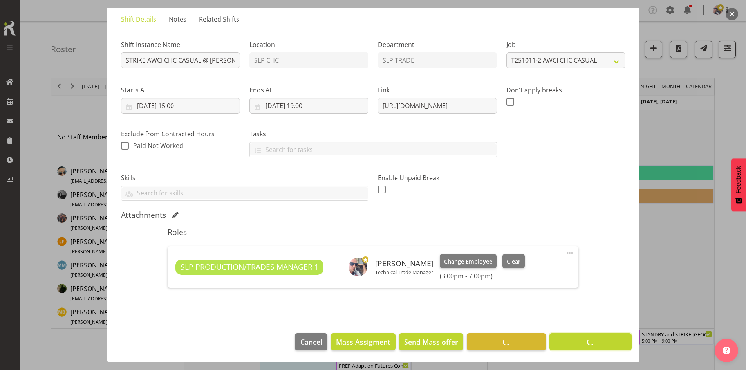
scroll to position [52, 0]
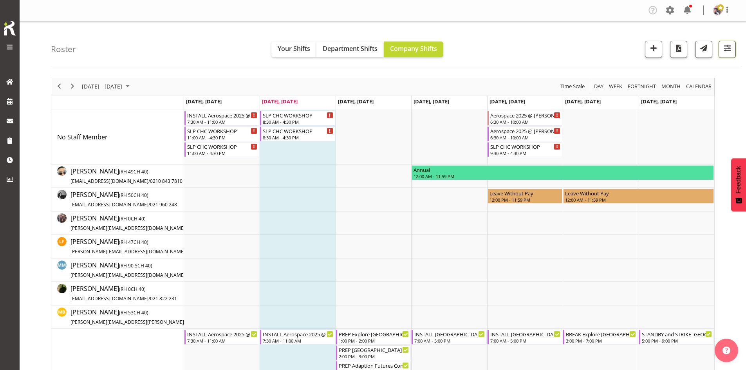
click at [731, 45] on span "button" at bounding box center [727, 48] width 10 height 10
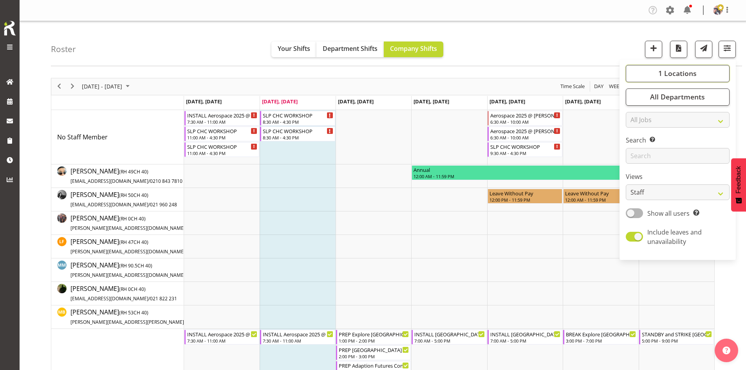
click at [665, 71] on span "1 Locations" at bounding box center [677, 72] width 38 height 9
click at [647, 139] on span "SLP" at bounding box center [644, 137] width 12 height 6
click at [637, 139] on input "SLP" at bounding box center [634, 136] width 5 height 5
checkbox input "true"
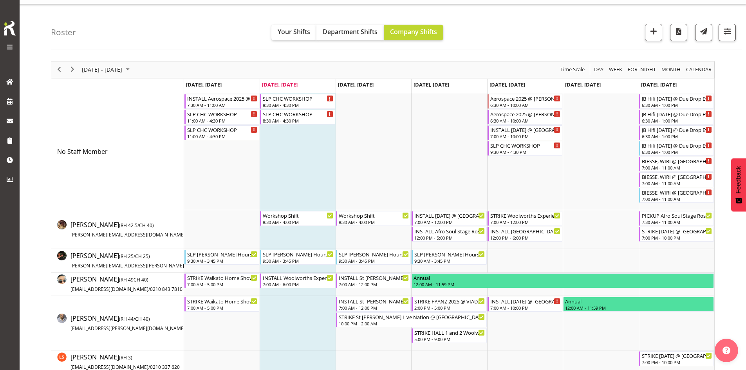
scroll to position [44, 0]
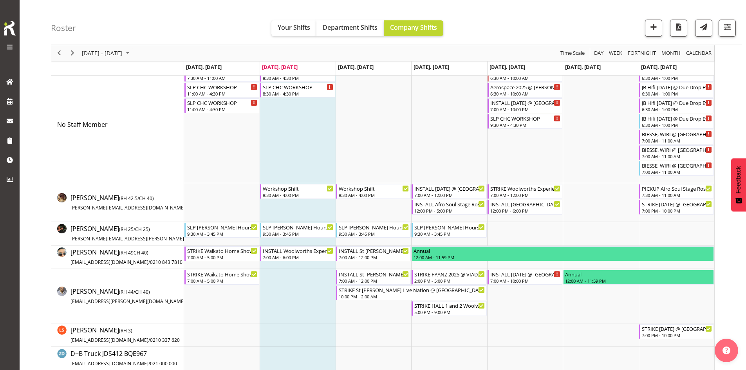
click at [68, 49] on div "next period" at bounding box center [72, 53] width 13 height 16
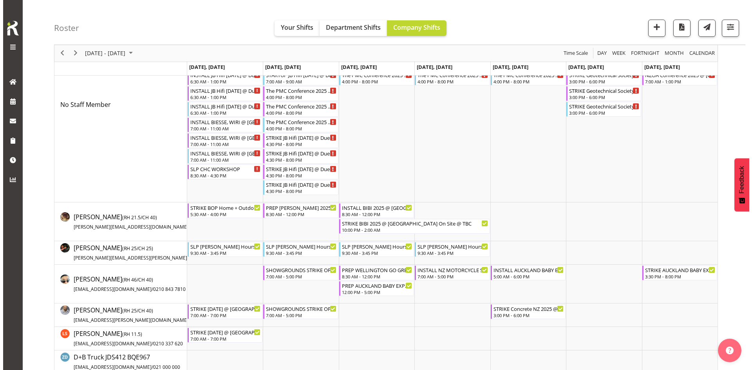
scroll to position [161, 0]
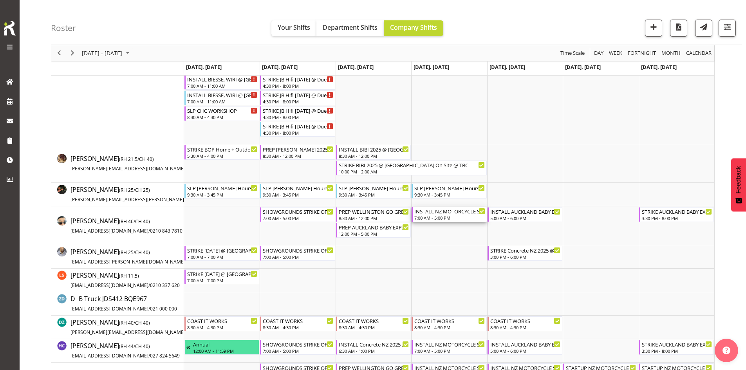
click at [442, 211] on div "INSTALL NZ MOTORCYCLE SHOW 2025 @ Auckland Showgrounds" at bounding box center [449, 211] width 70 height 8
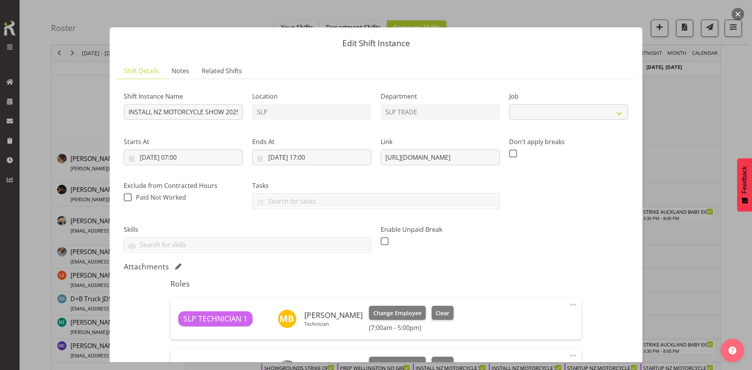
select select "10579"
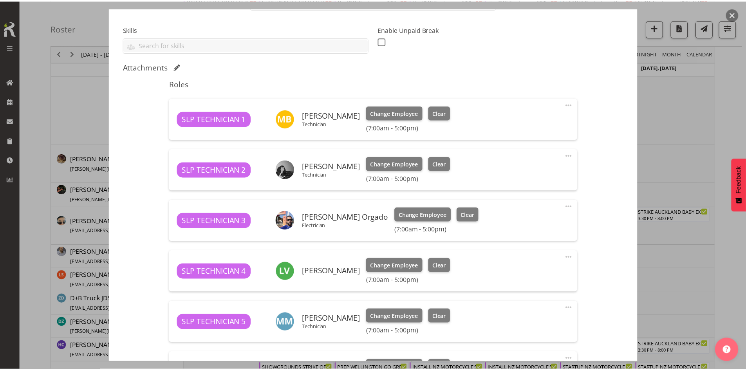
scroll to position [193, 0]
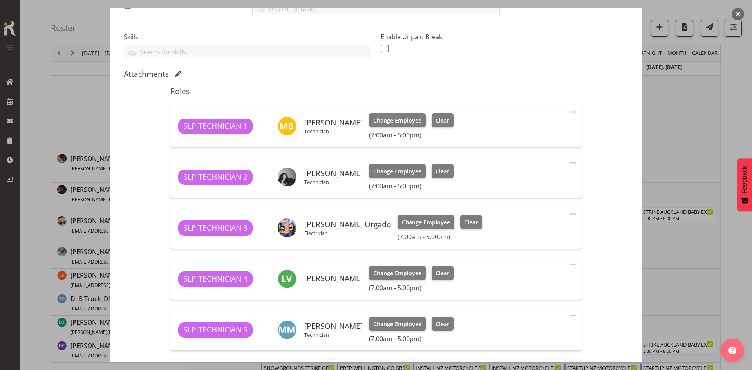
click at [737, 13] on button "button" at bounding box center [737, 14] width 13 height 13
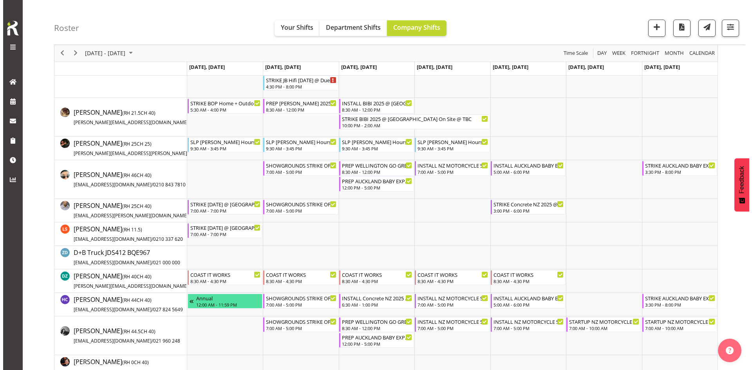
scroll to position [279, 0]
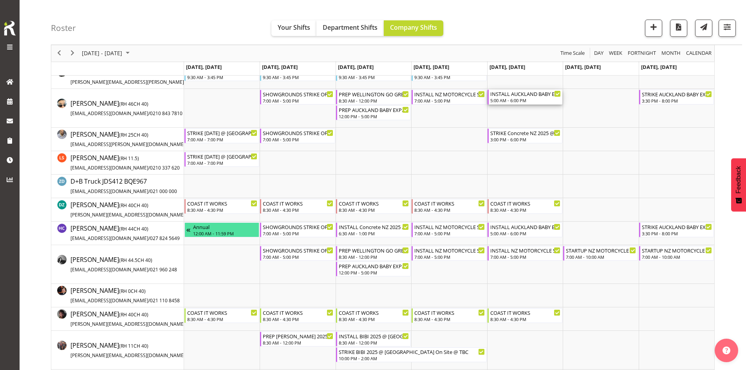
click at [532, 97] on div "INSTALL AUCKLAND BABY EXPO 2025 @ Event Finder Stadium On Site @ 0600" at bounding box center [525, 94] width 70 height 8
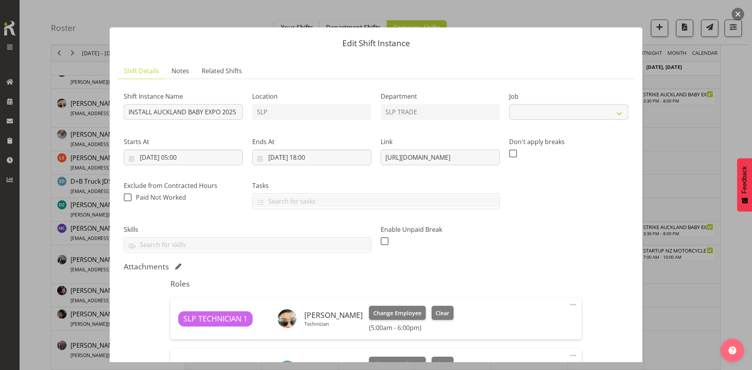
select select "9337"
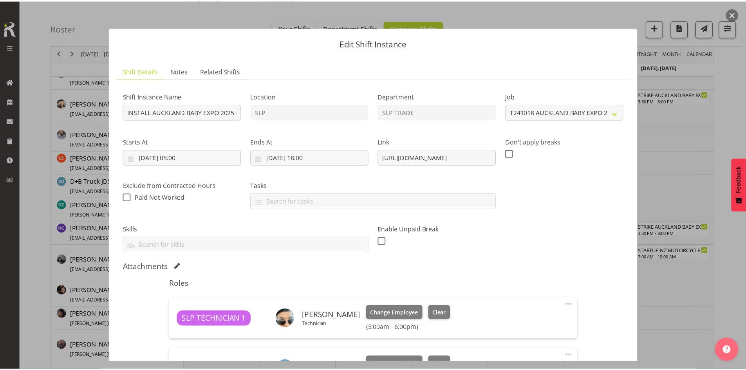
scroll to position [274, 0]
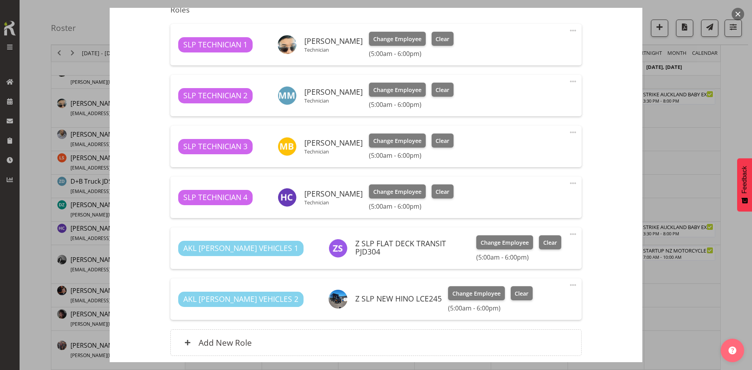
click at [735, 15] on button "button" at bounding box center [737, 14] width 13 height 13
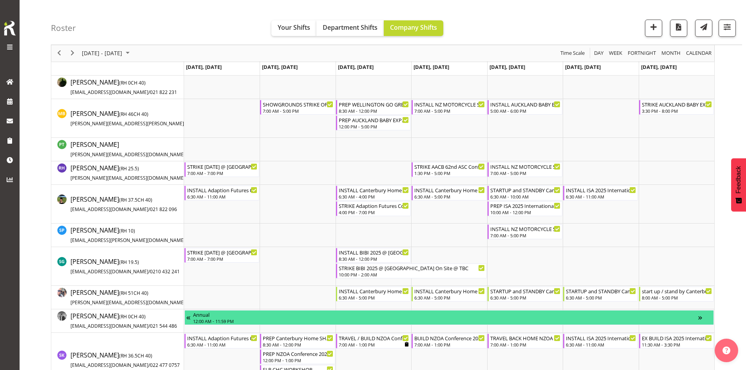
scroll to position [866, 0]
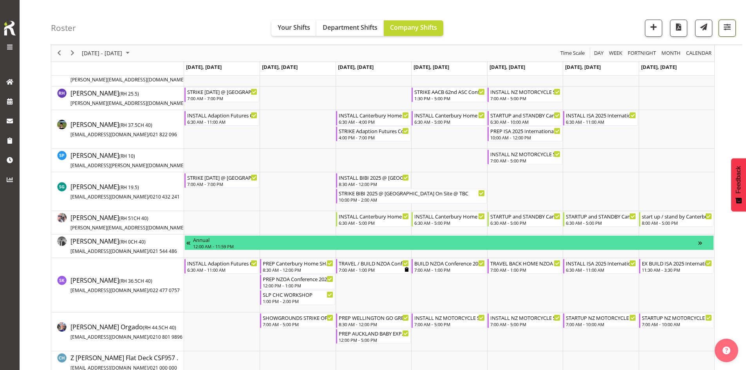
click at [722, 26] on span "button" at bounding box center [727, 27] width 10 height 10
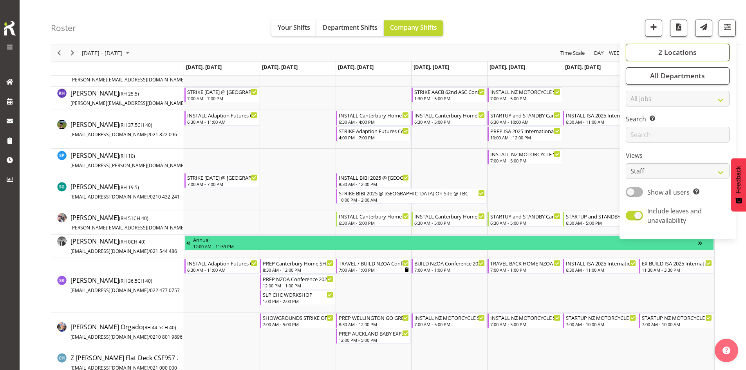
click at [676, 55] on span "2 Locations" at bounding box center [677, 52] width 38 height 9
click at [642, 116] on span "SLP" at bounding box center [644, 116] width 12 height 6
click at [637, 116] on input "SLP" at bounding box center [634, 116] width 5 height 5
checkbox input "false"
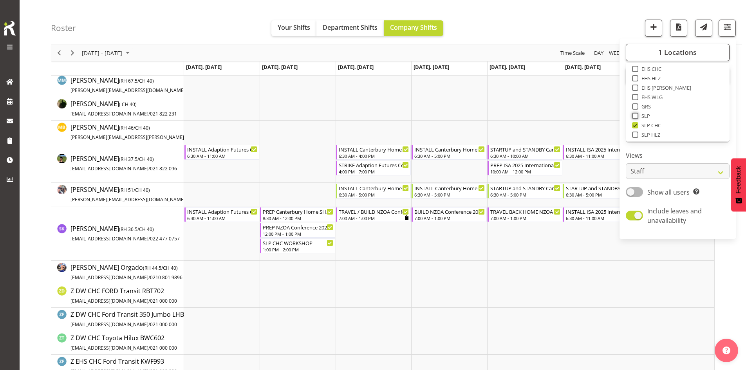
scroll to position [231, 0]
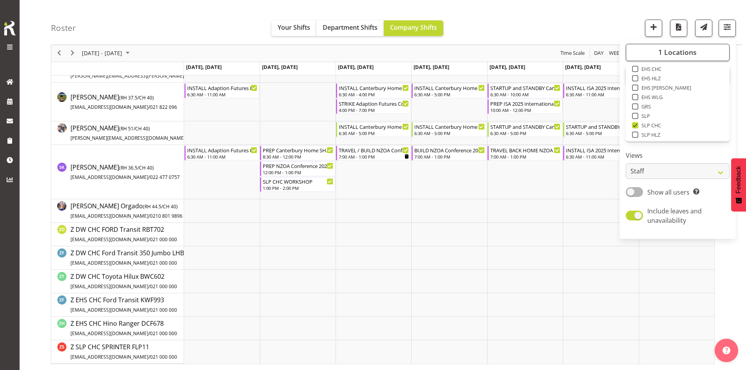
click at [486, 35] on div "Roster Your Shifts Department Shifts Company Shifts 1 Locations Clear CARLTON E…" at bounding box center [396, 22] width 691 height 45
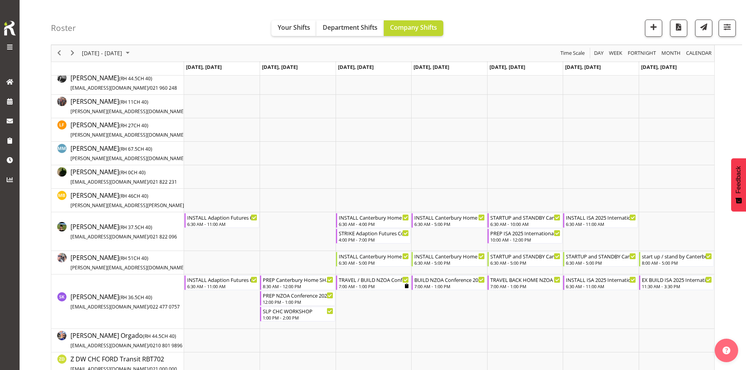
scroll to position [113, 0]
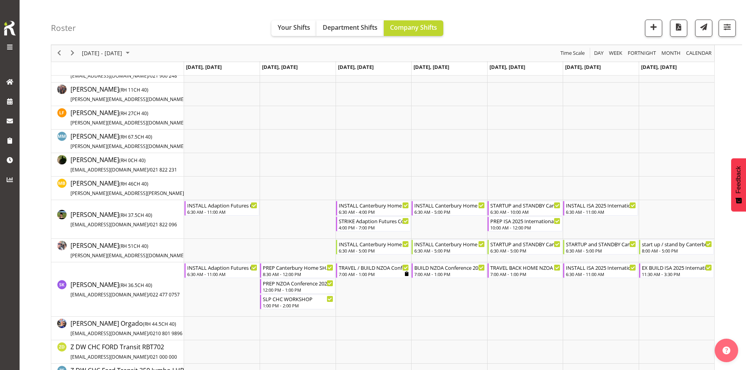
drag, startPoint x: 61, startPoint y: 47, endPoint x: 62, endPoint y: 54, distance: 6.3
click at [61, 47] on div "previous period" at bounding box center [58, 53] width 13 height 16
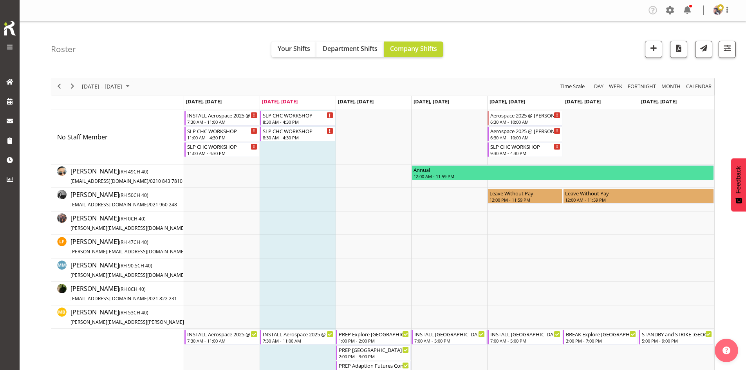
click at [77, 94] on div "next period" at bounding box center [72, 86] width 13 height 16
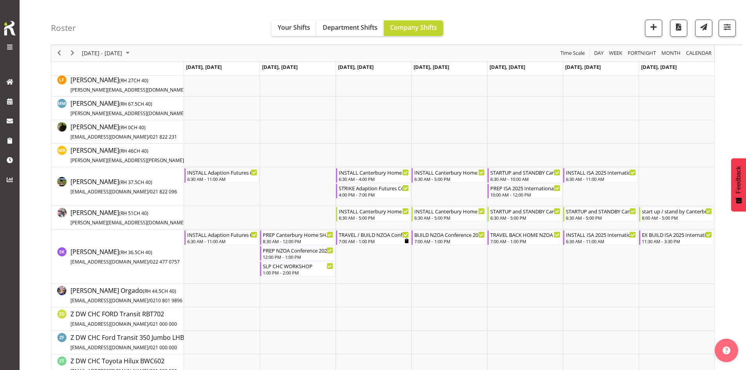
scroll to position [157, 0]
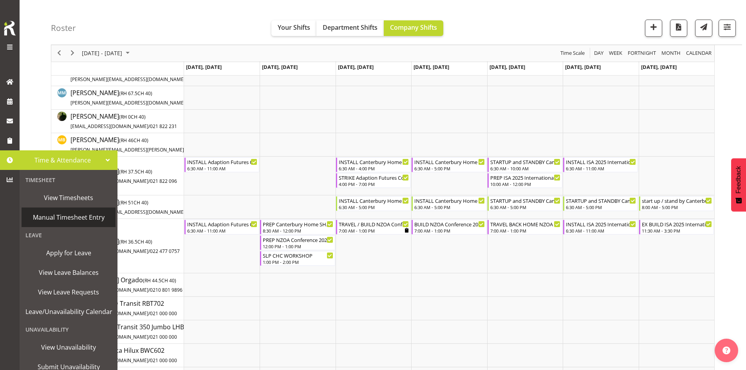
click at [76, 210] on link "Manual Timesheet Entry" at bounding box center [69, 217] width 94 height 20
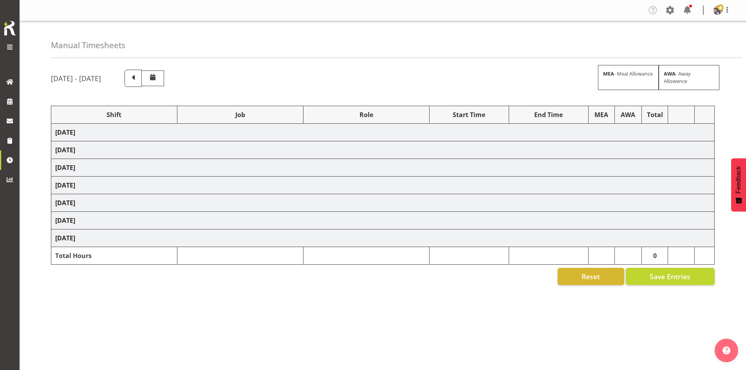
select select "66173"
select select "9156"
select select "66173"
select select "9156"
select select "66173"
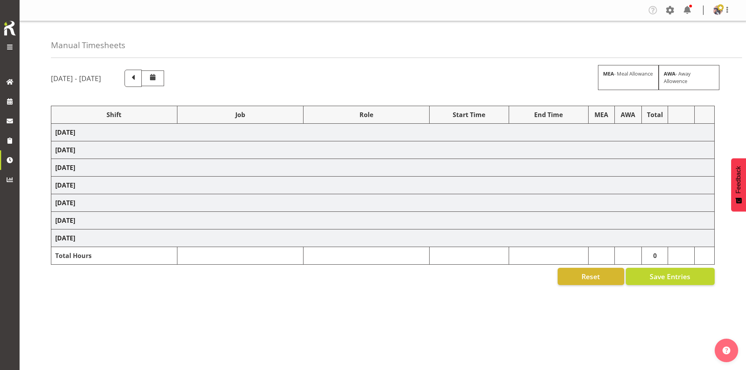
select select "9156"
select select "66173"
select select "9156"
select select "66173"
select select "9156"
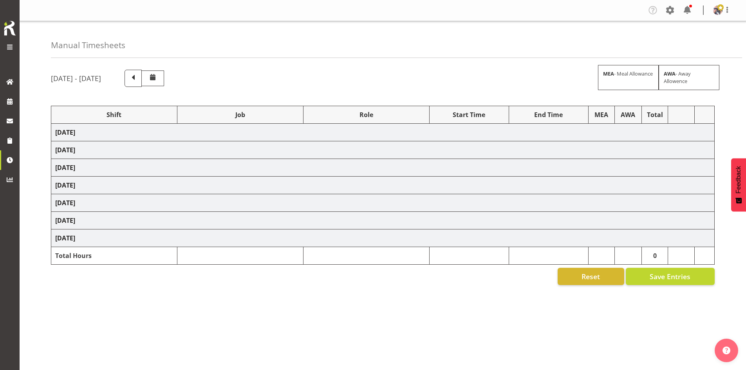
select select "66173"
select select "9156"
select select "66173"
select select "9156"
select select "74174"
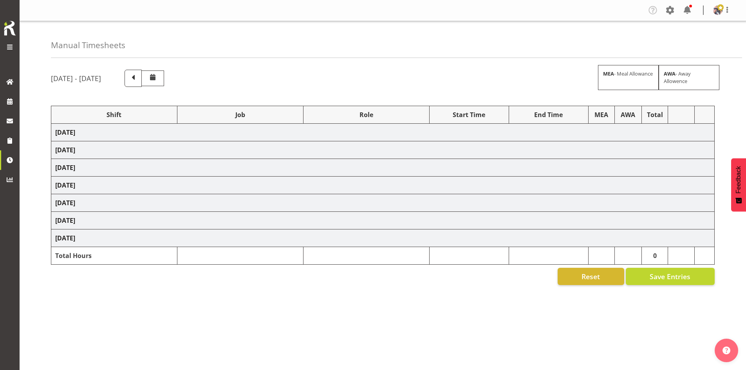
select select "9916"
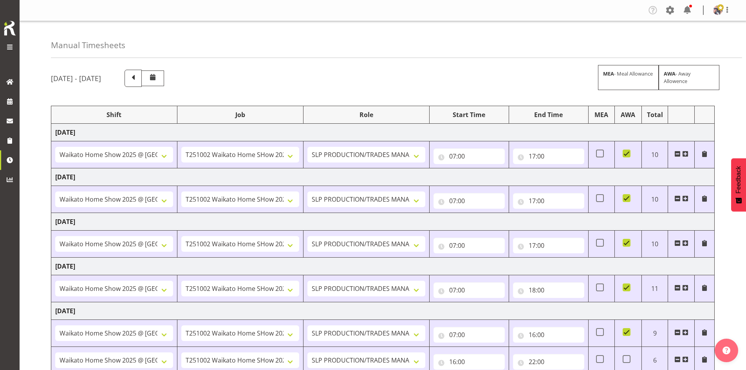
scroll to position [143, 0]
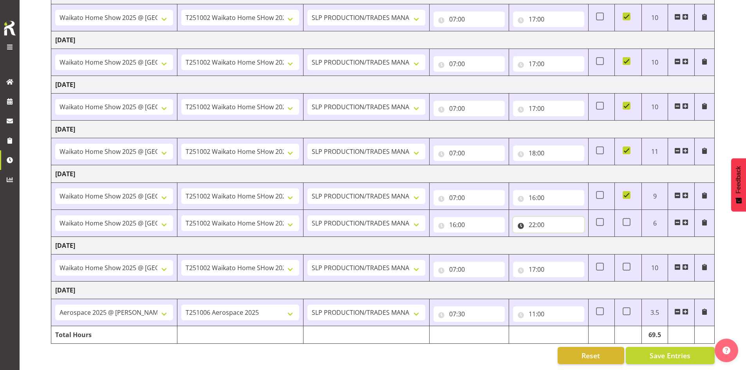
click at [545, 217] on input "22:00" at bounding box center [548, 225] width 71 height 16
click at [562, 241] on select "00 01 02 03 04 05 06 07 08 09 10 11 12 13 14 15 16 17 18 19 20 21 22 23" at bounding box center [566, 245] width 18 height 16
select select "21"
click at [557, 237] on select "00 01 02 03 04 05 06 07 08 09 10 11 12 13 14 15 16 17 18 19 20 21 22 23" at bounding box center [566, 245] width 18 height 16
type input "21:00"
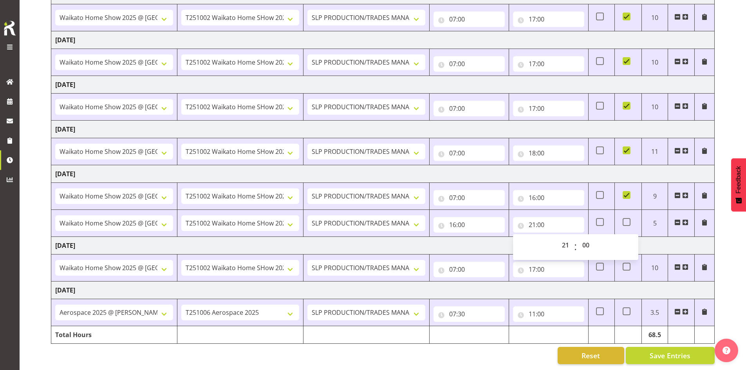
click at [599, 166] on td "[DATE]" at bounding box center [382, 174] width 663 height 18
click at [675, 308] on span at bounding box center [677, 311] width 6 height 6
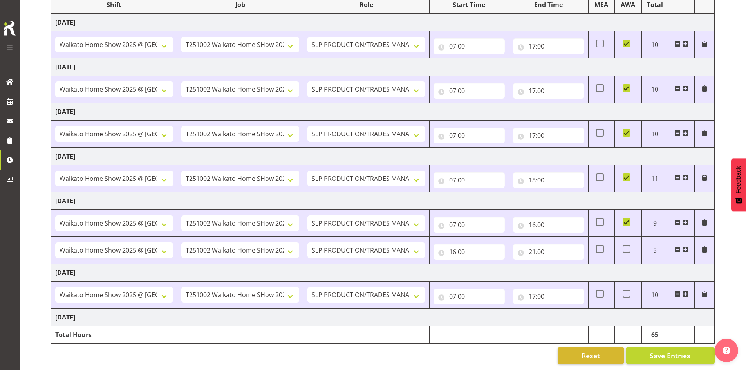
scroll to position [116, 0]
click at [671, 357] on button "Save Entries" at bounding box center [669, 355] width 89 height 17
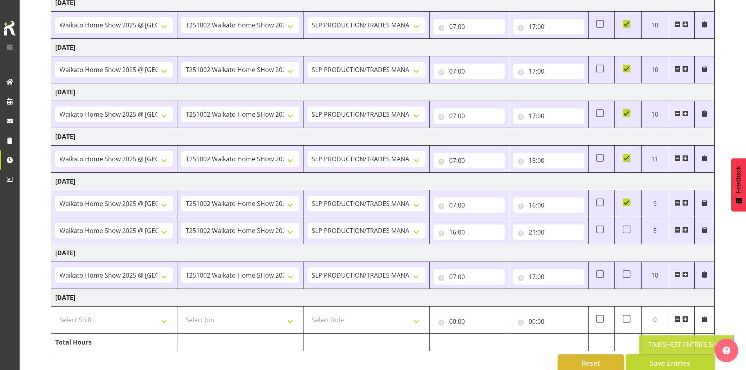
scroll to position [143, 0]
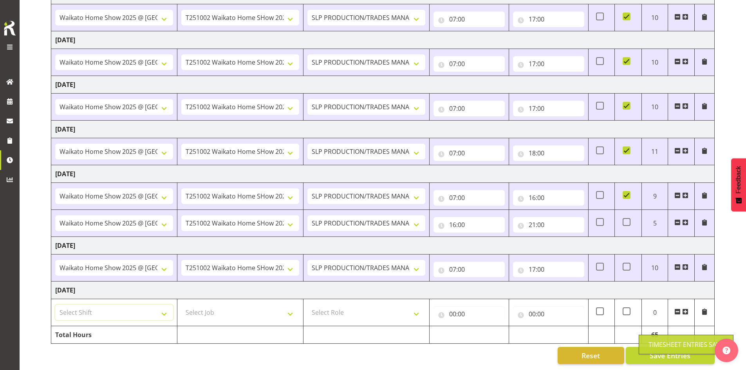
click at [109, 311] on select "Select Shift "Baradene Art Show 2025 @ [GEOGRAPHIC_DATA] on site @ TBC 1 GRS IT…" at bounding box center [114, 313] width 118 height 16
select select "1798"
click at [55, 305] on select "Select Shift "Baradene Art Show 2025 @ [GEOGRAPHIC_DATA] on site @ TBC 1 GRS IT…" at bounding box center [114, 313] width 118 height 16
click at [230, 306] on select "Select Job 1 Carlton Events 1 [PERSON_NAME][GEOGRAPHIC_DATA] 1 [PERSON_NAME][GE…" at bounding box center [240, 313] width 118 height 16
select select "15"
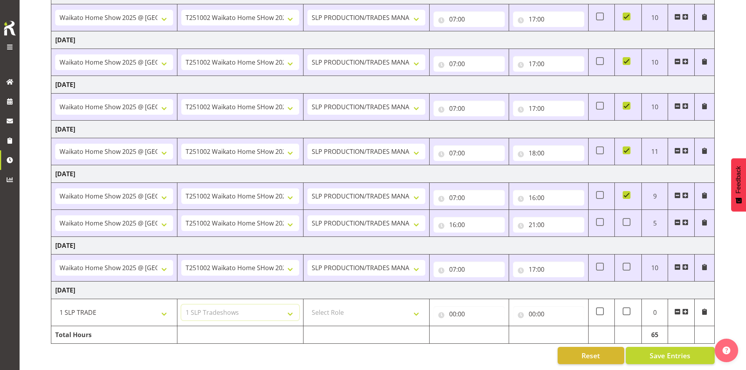
click at [181, 305] on select "Select Job 1 Carlton Events 1 [PERSON_NAME][GEOGRAPHIC_DATA] 1 [PERSON_NAME][GE…" at bounding box center [240, 313] width 118 height 16
drag, startPoint x: 351, startPoint y: 306, endPoint x: 358, endPoint y: 302, distance: 7.6
click at [351, 306] on select "Select Role SLP PRODUCTION/TRADES MANAGER" at bounding box center [366, 313] width 118 height 16
select select "125"
click at [307, 305] on select "Select Role SLP PRODUCTION/TRADES MANAGER" at bounding box center [366, 313] width 118 height 16
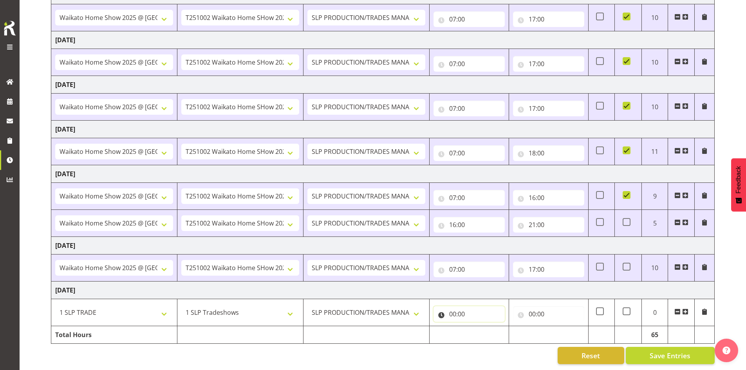
click at [482, 306] on input "00:00" at bounding box center [468, 314] width 71 height 16
click at [487, 327] on select "00 01 02 03 04 05 06 07 08 09 10 11 12 13 14 15 16 17 18 19 20 21 22 23" at bounding box center [487, 334] width 18 height 16
select select "8"
click at [478, 326] on select "00 01 02 03 04 05 06 07 08 09 10 11 12 13 14 15 16 17 18 19 20 21 22 23" at bounding box center [487, 334] width 18 height 16
type input "08:00"
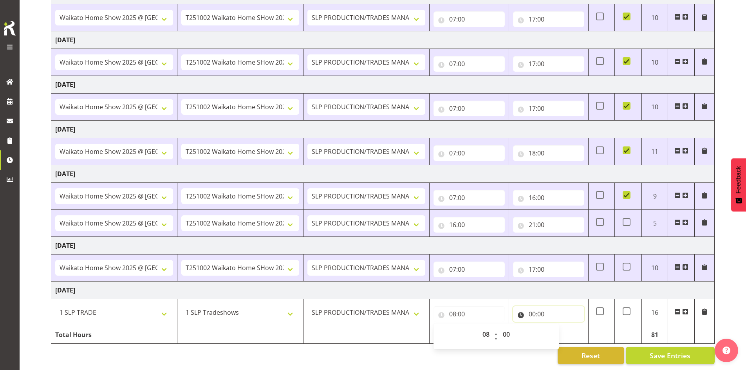
drag, startPoint x: 539, startPoint y: 314, endPoint x: 556, endPoint y: 314, distance: 16.4
click at [539, 314] on input "00:00" at bounding box center [548, 314] width 71 height 16
click at [565, 331] on select "00 01 02 03 04 05 06 07 08 09 10 11 12 13 14 15 16 17 18 19 20 21 22 23" at bounding box center [566, 334] width 18 height 16
select select "16"
click at [557, 326] on select "00 01 02 03 04 05 06 07 08 09 10 11 12 13 14 15 16 17 18 19 20 21 22 23" at bounding box center [566, 334] width 18 height 16
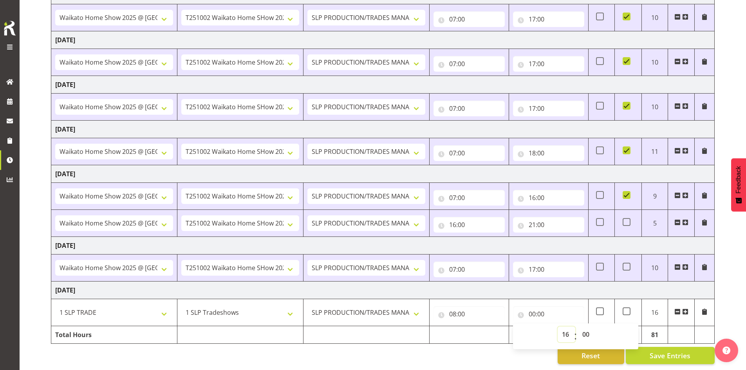
type input "16:00"
click at [533, 285] on td "[DATE]" at bounding box center [382, 290] width 663 height 18
click at [544, 217] on input "21:00" at bounding box center [548, 225] width 71 height 16
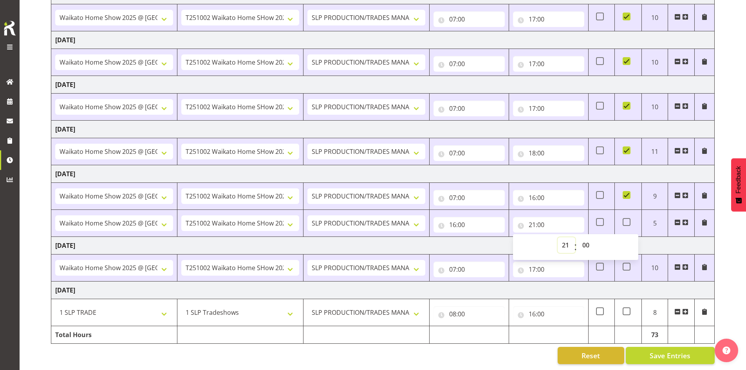
click at [562, 238] on select "00 01 02 03 04 05 06 07 08 09 10 11 12 13 14 15 16 17 18 19 20 21 22 23" at bounding box center [566, 245] width 18 height 16
select select "20"
click at [557, 237] on select "00 01 02 03 04 05 06 07 08 09 10 11 12 13 14 15 16 17 18 19 20 21 22 23" at bounding box center [566, 245] width 18 height 16
type input "20:00"
click at [547, 159] on td "18:00 00 01 02 03 04 05 06 07 08 09 10 11 12 13 14 15 16 17 18 19 20 21 22 23 :…" at bounding box center [547, 151] width 79 height 27
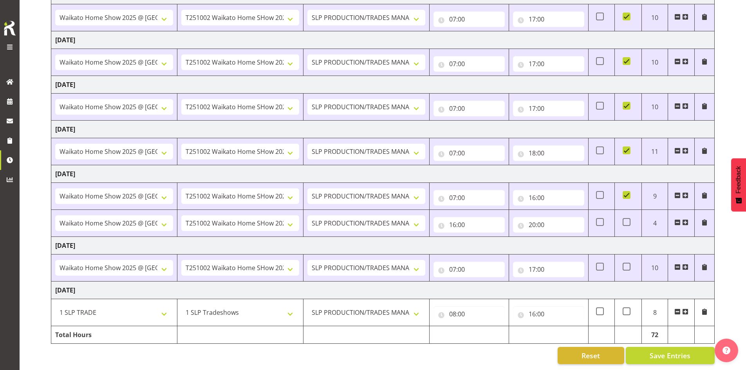
click at [637, 281] on td "[DATE]" at bounding box center [382, 290] width 663 height 18
click at [657, 352] on span "Save Entries" at bounding box center [669, 355] width 41 height 10
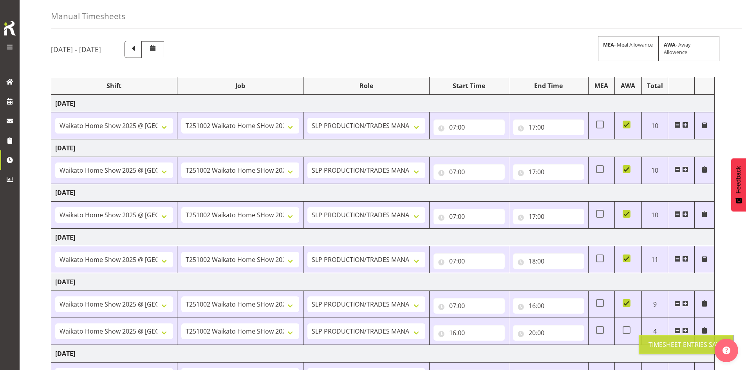
scroll to position [0, 0]
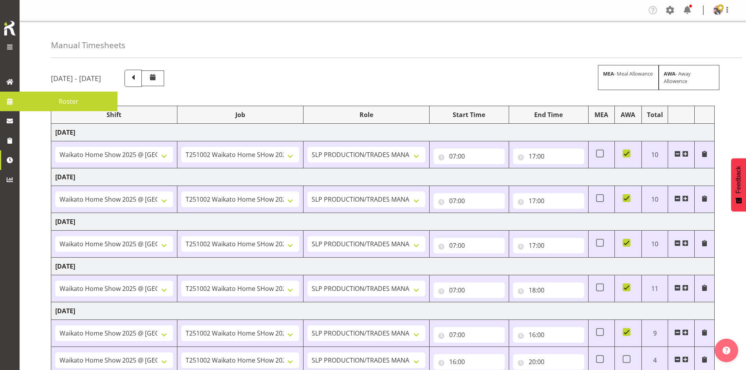
click at [7, 100] on span at bounding box center [10, 102] width 12 height 12
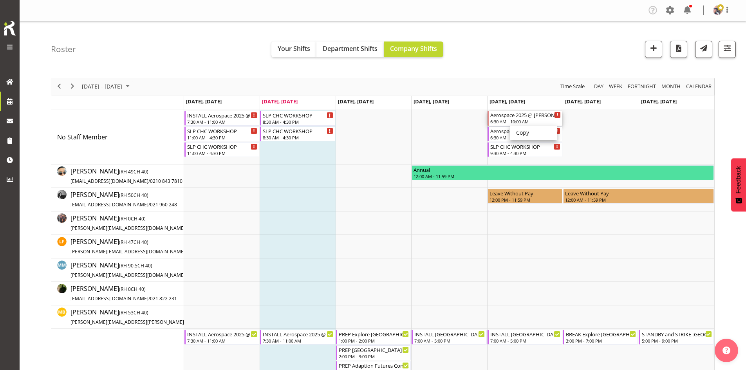
click at [506, 118] on div "Aerospace 2025 @ [PERSON_NAME] On Site @ 0700" at bounding box center [525, 115] width 70 height 8
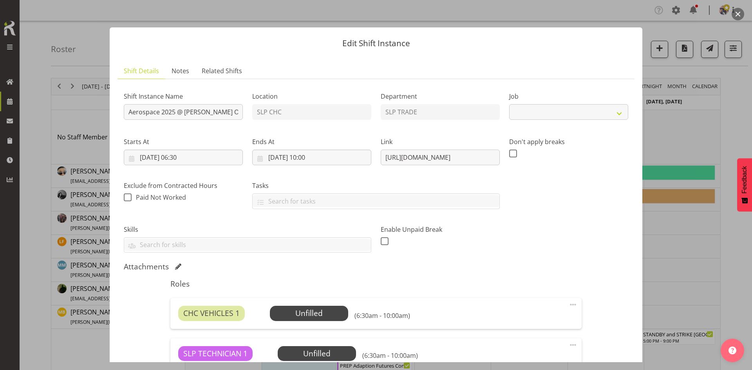
select select "9916"
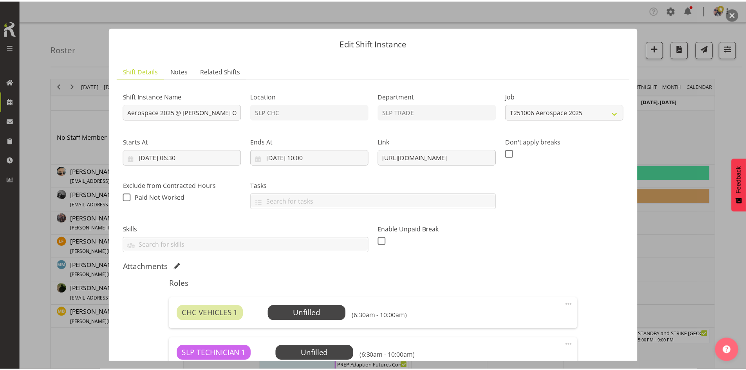
scroll to position [112, 0]
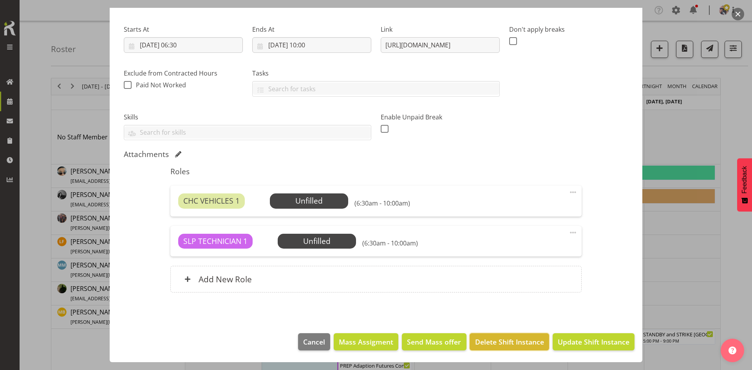
click at [512, 342] on span "Delete Shift Instance" at bounding box center [509, 342] width 69 height 10
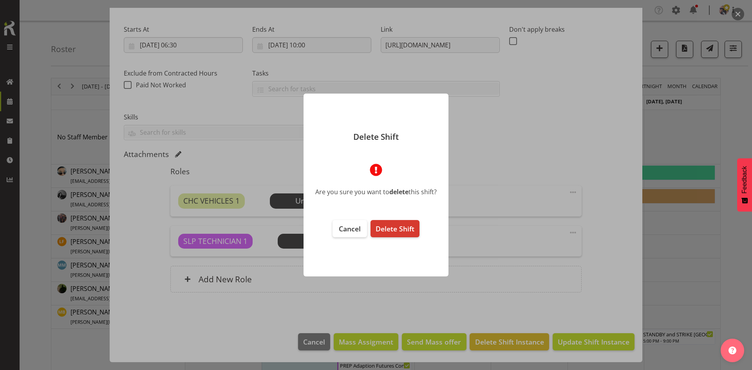
click at [410, 230] on span "Delete Shift" at bounding box center [394, 228] width 39 height 9
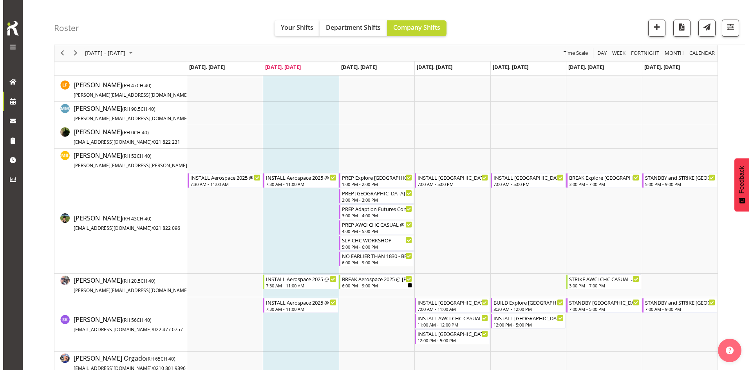
scroll to position [274, 0]
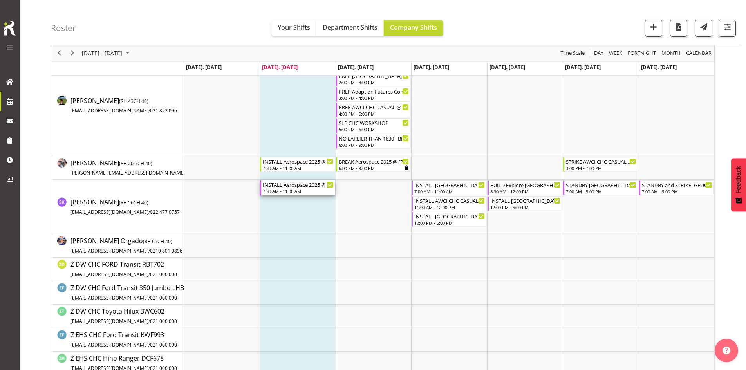
click at [288, 188] on div "INSTALL Aerospace 2025 @ Te Pae On Site @ 0800 7:30 AM - 11:00 AM" at bounding box center [298, 187] width 70 height 15
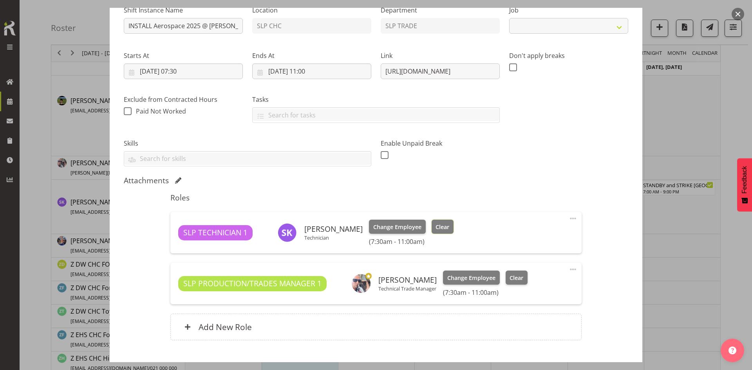
click at [445, 220] on button "Clear" at bounding box center [442, 227] width 22 height 14
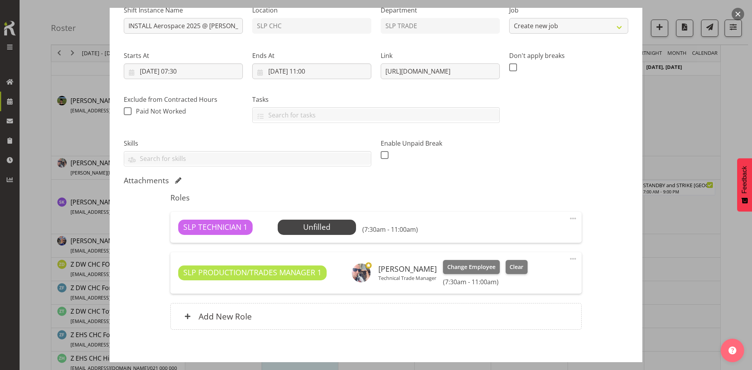
select select "9916"
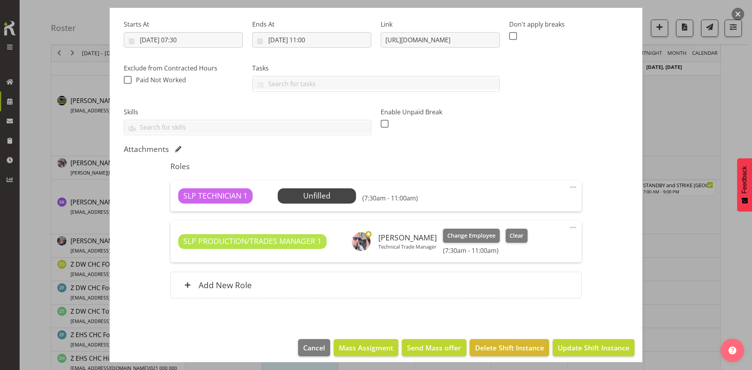
drag, startPoint x: 513, startPoint y: 228, endPoint x: 526, endPoint y: 235, distance: 15.1
click at [517, 231] on div "SLP PRODUCTION/TRADES MANAGER 1 Shaun Dalgetty Technical Trade Manager Change E…" at bounding box center [375, 241] width 411 height 41
click at [520, 238] on span "Clear" at bounding box center [516, 235] width 14 height 9
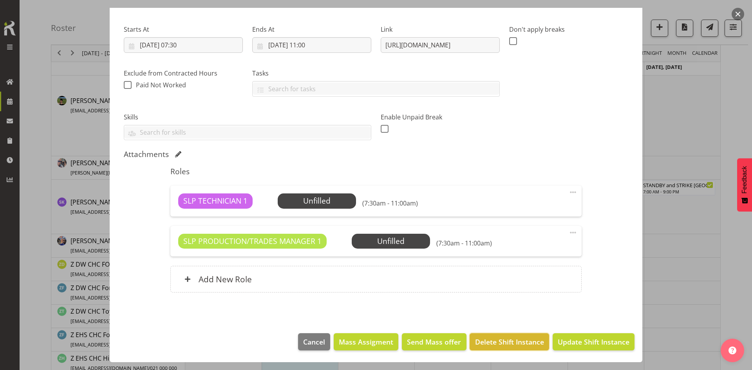
click at [508, 339] on span "Delete Shift Instance" at bounding box center [509, 342] width 69 height 10
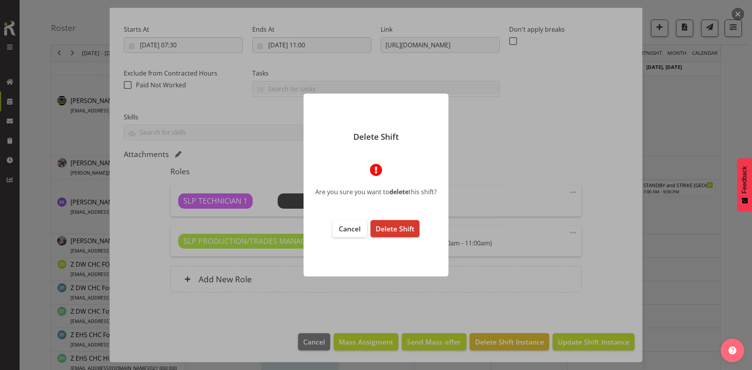
click at [404, 221] on button "Delete Shift" at bounding box center [394, 228] width 49 height 17
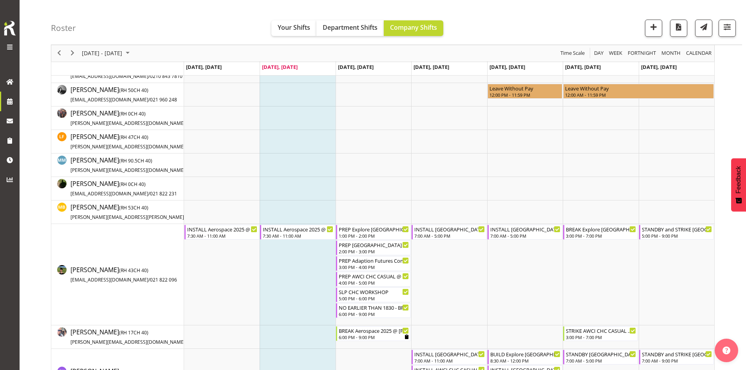
scroll to position [0, 0]
